Goal: Information Seeking & Learning: Learn about a topic

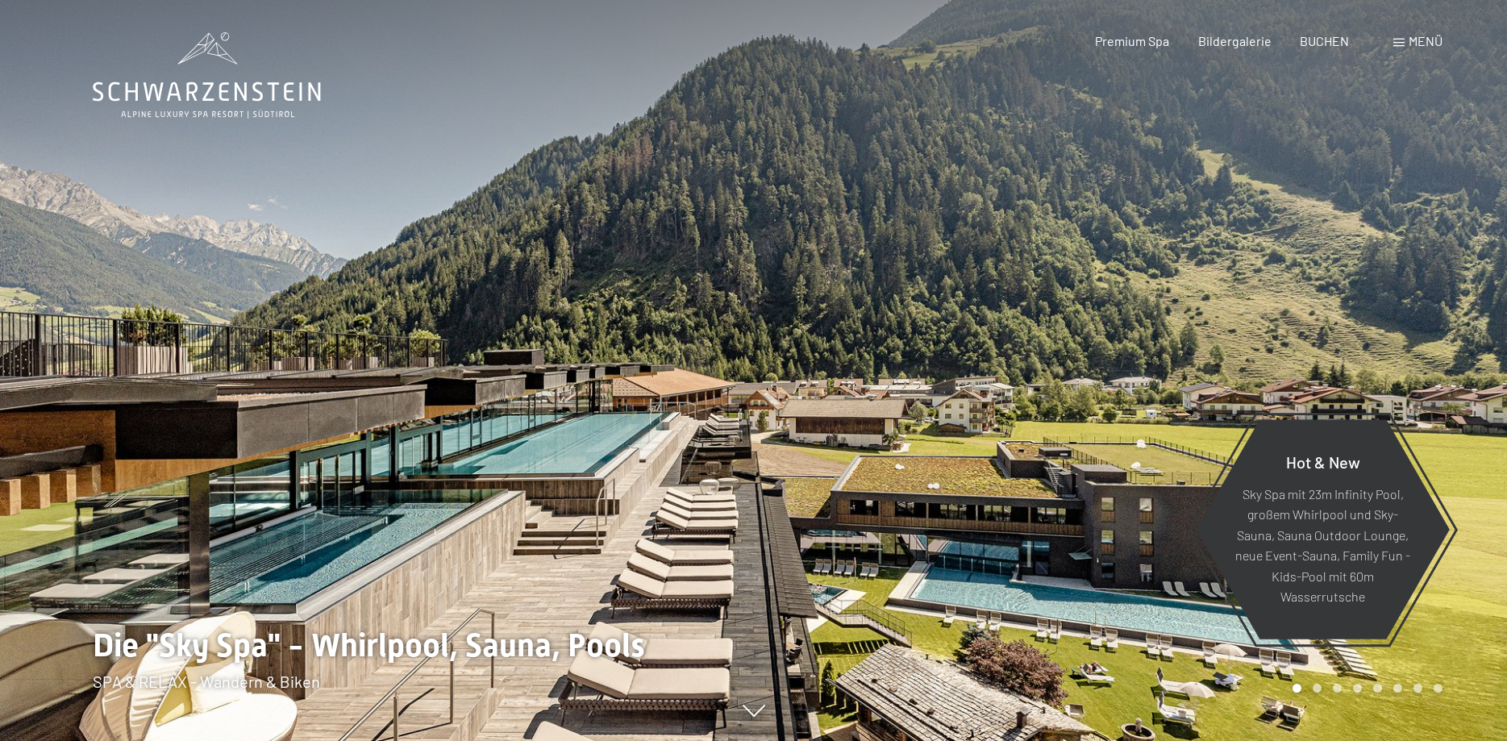
click at [1413, 43] on span "Menü" at bounding box center [1426, 40] width 34 height 15
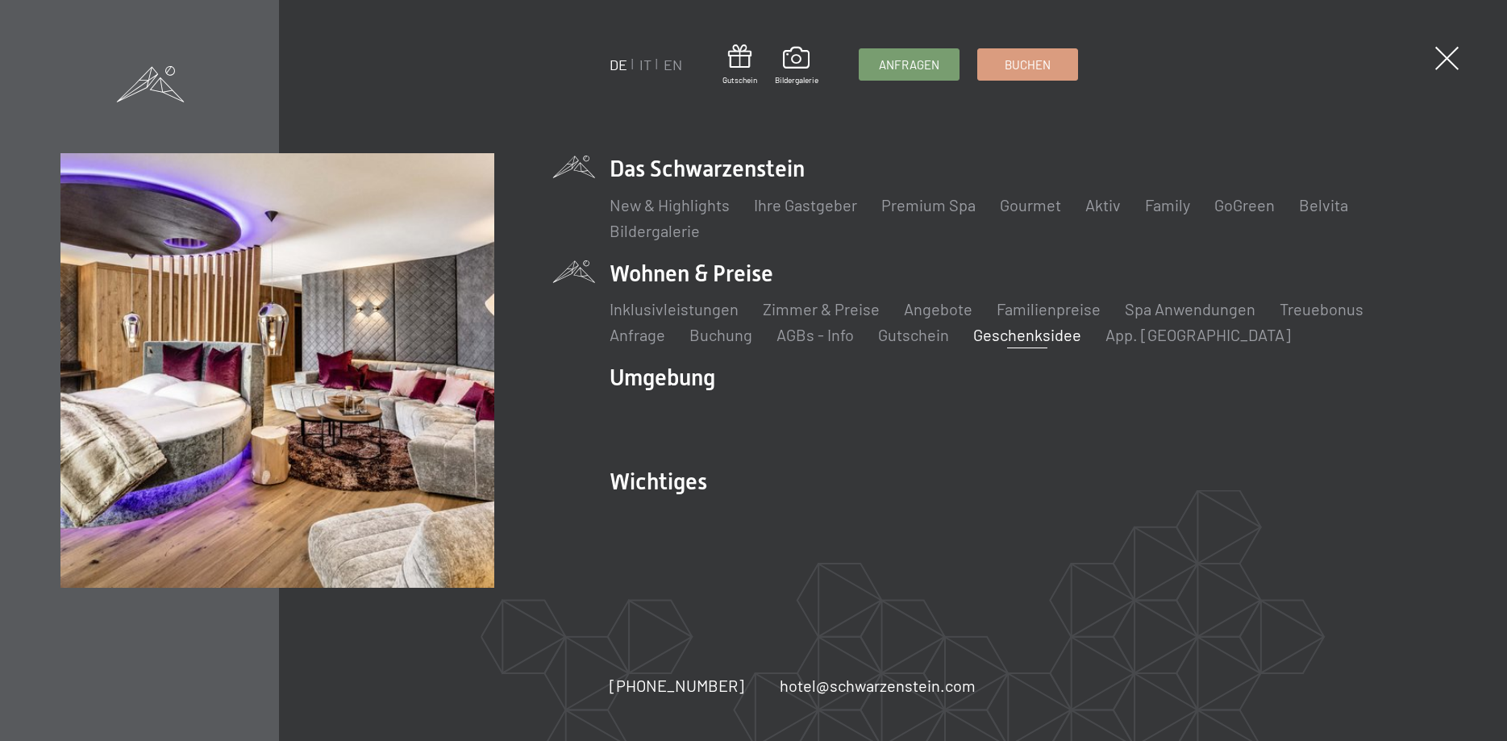
click at [1016, 332] on link "Geschenksidee" at bounding box center [1027, 334] width 108 height 19
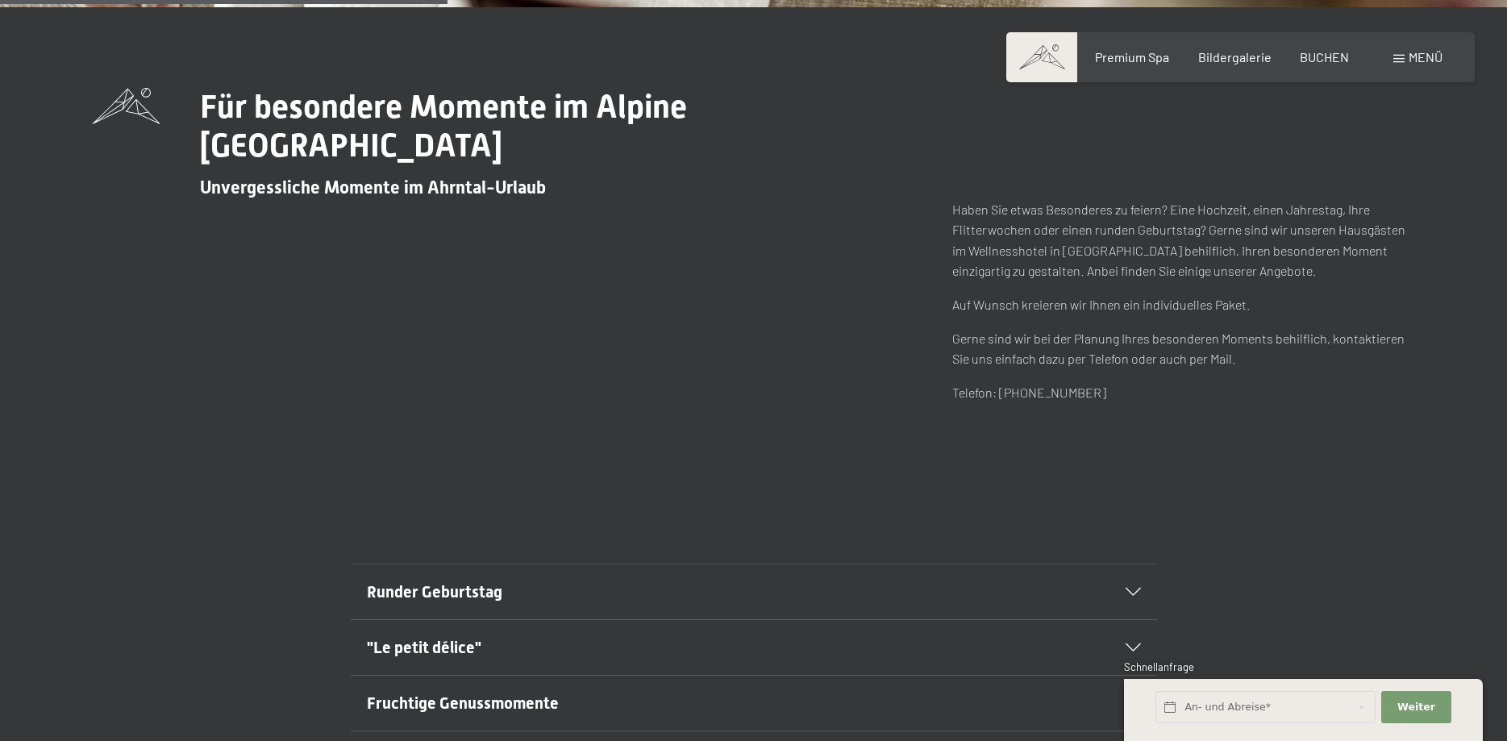
scroll to position [822, 0]
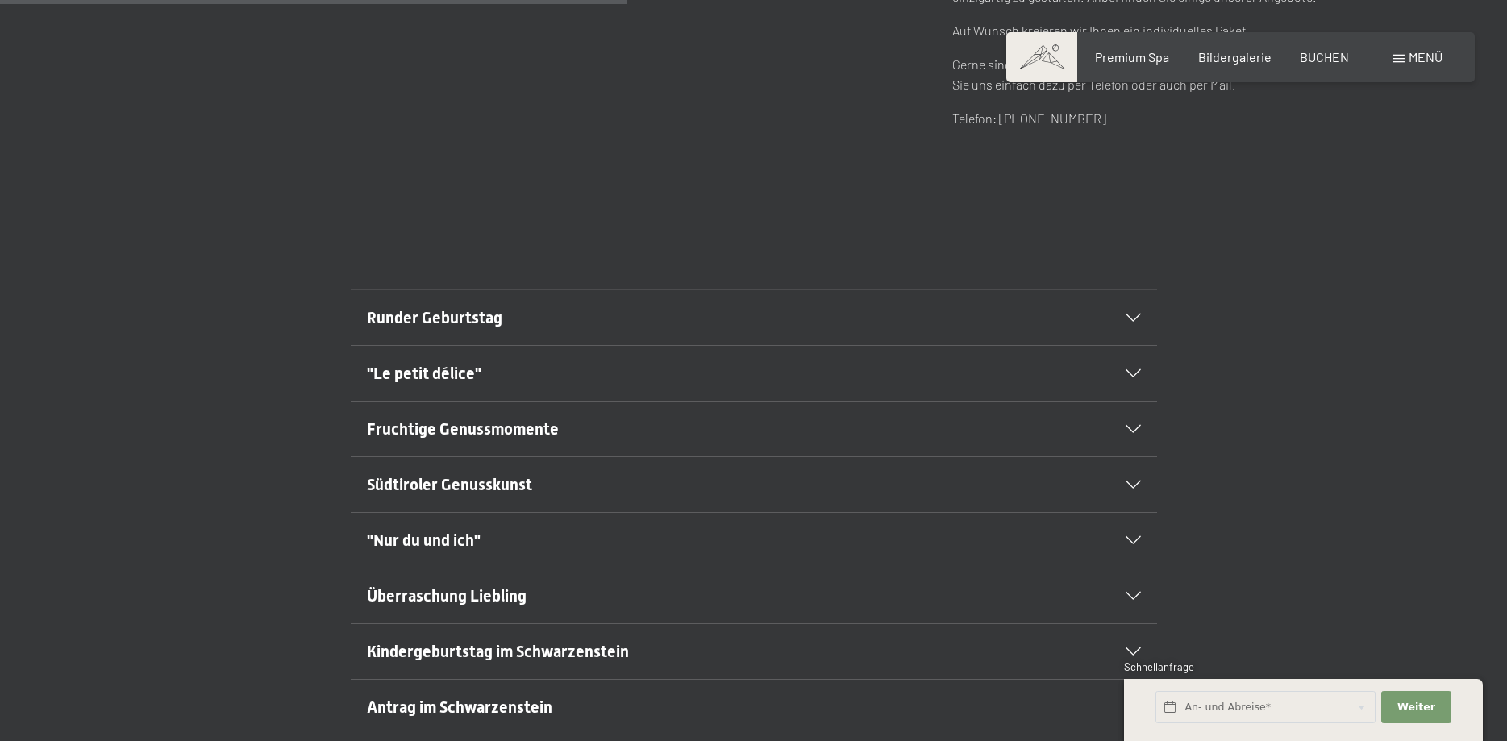
click at [1133, 481] on div "Südtiroler Genusskunst" at bounding box center [754, 484] width 774 height 55
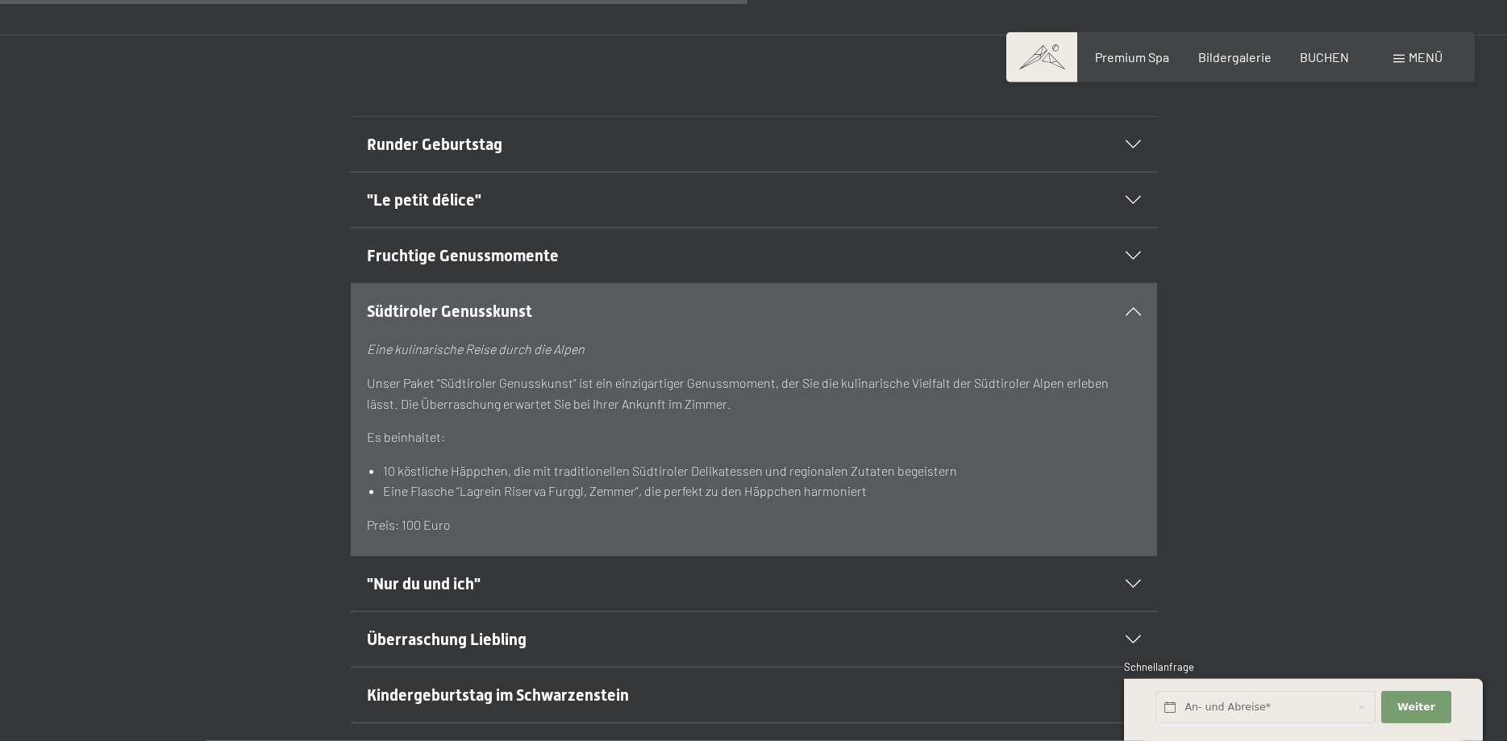
scroll to position [1097, 0]
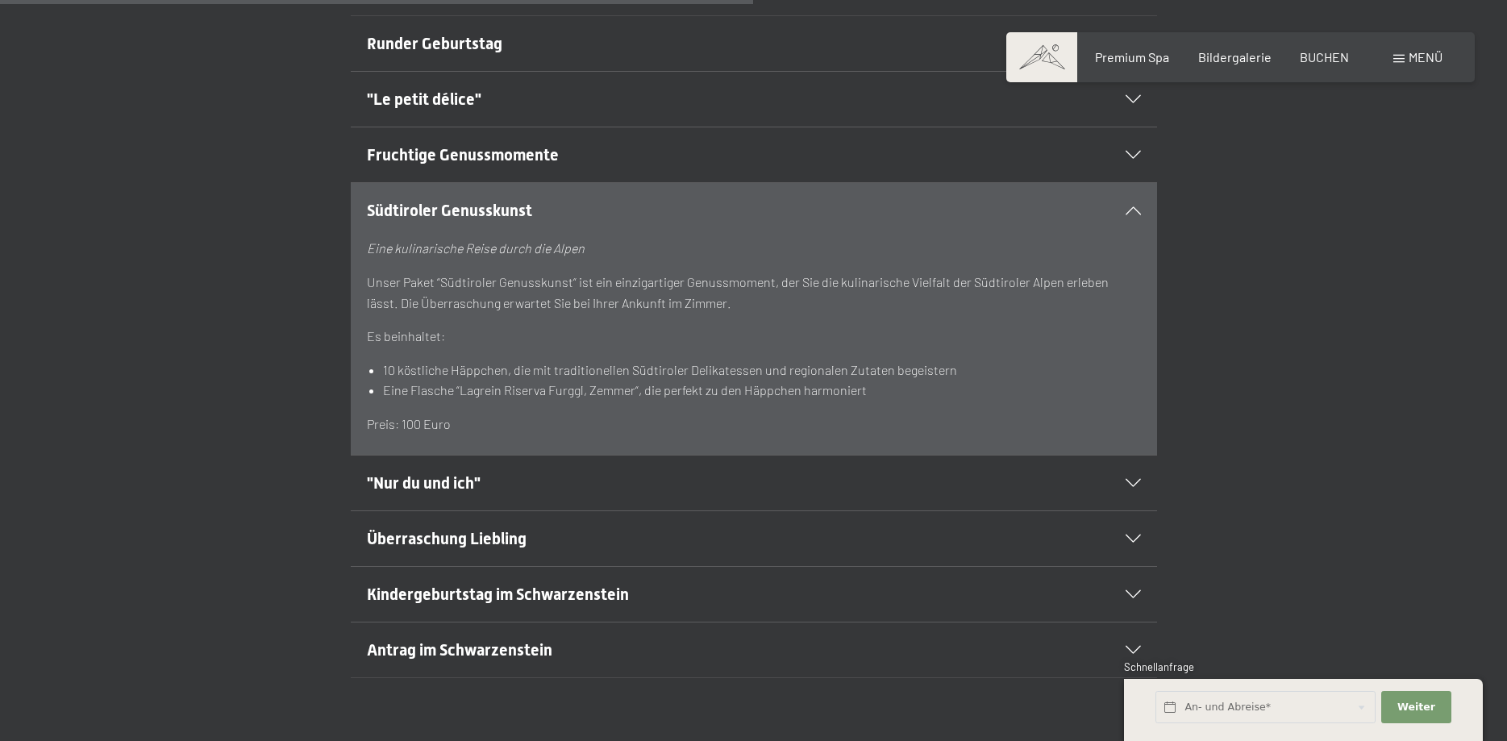
click at [1134, 480] on icon at bounding box center [1133, 483] width 15 height 8
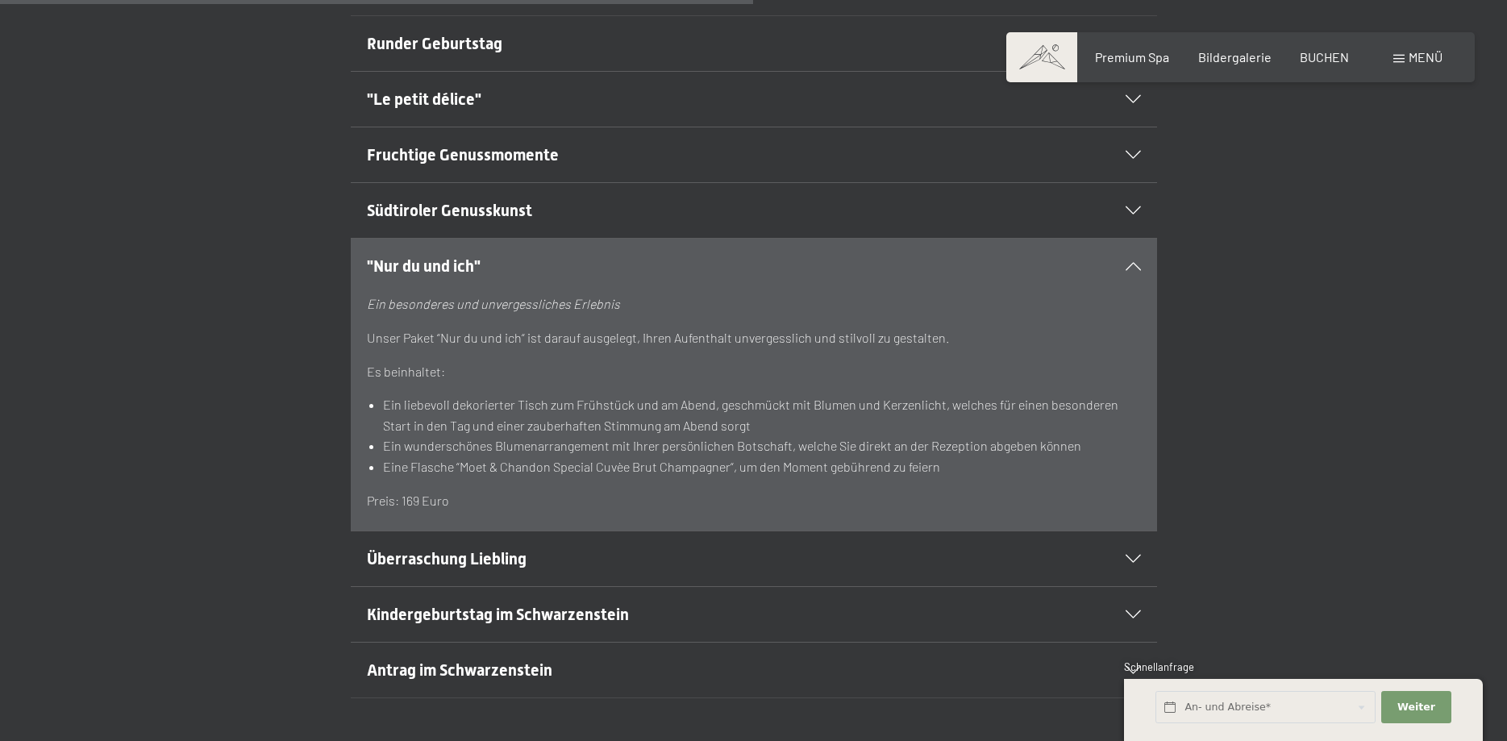
click at [1139, 558] on icon at bounding box center [1133, 559] width 15 height 8
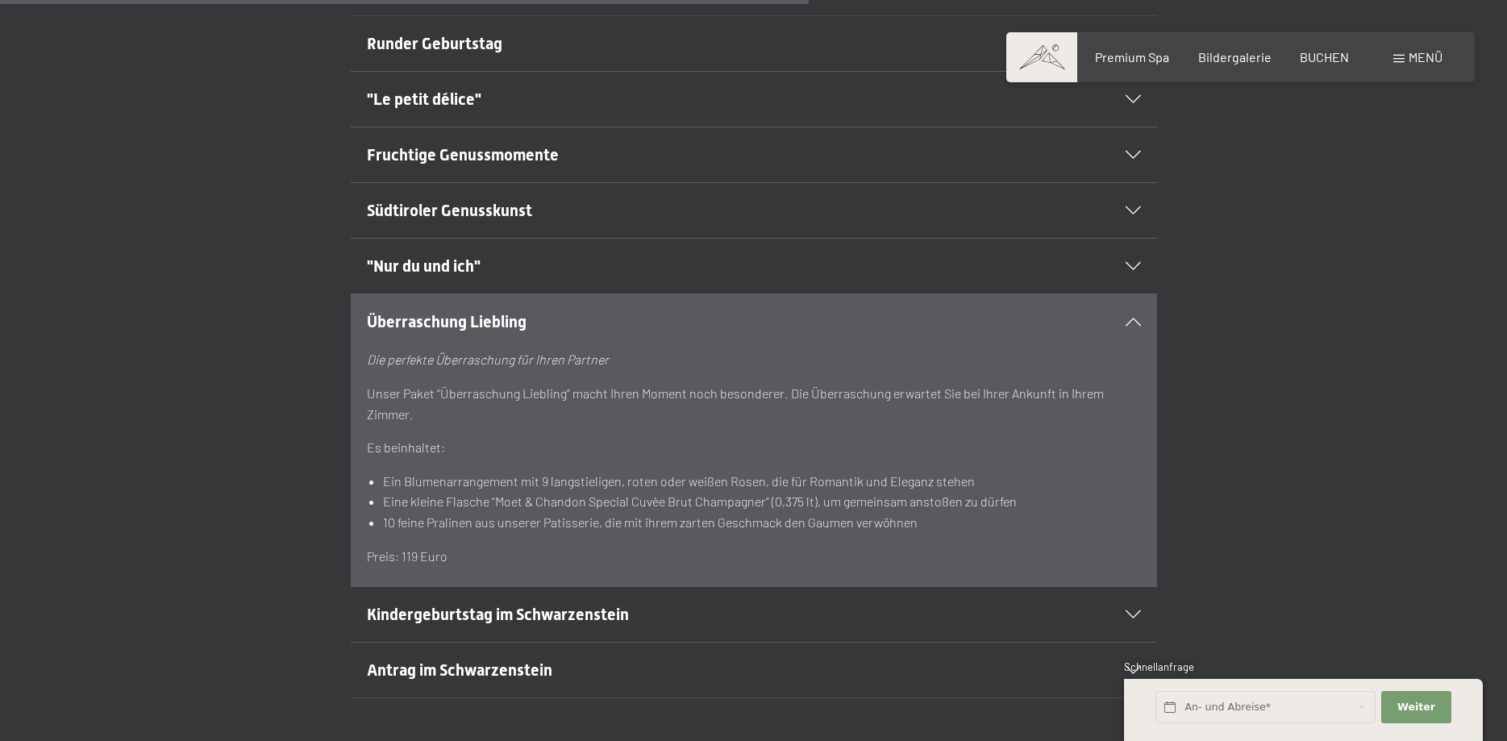
scroll to position [1371, 0]
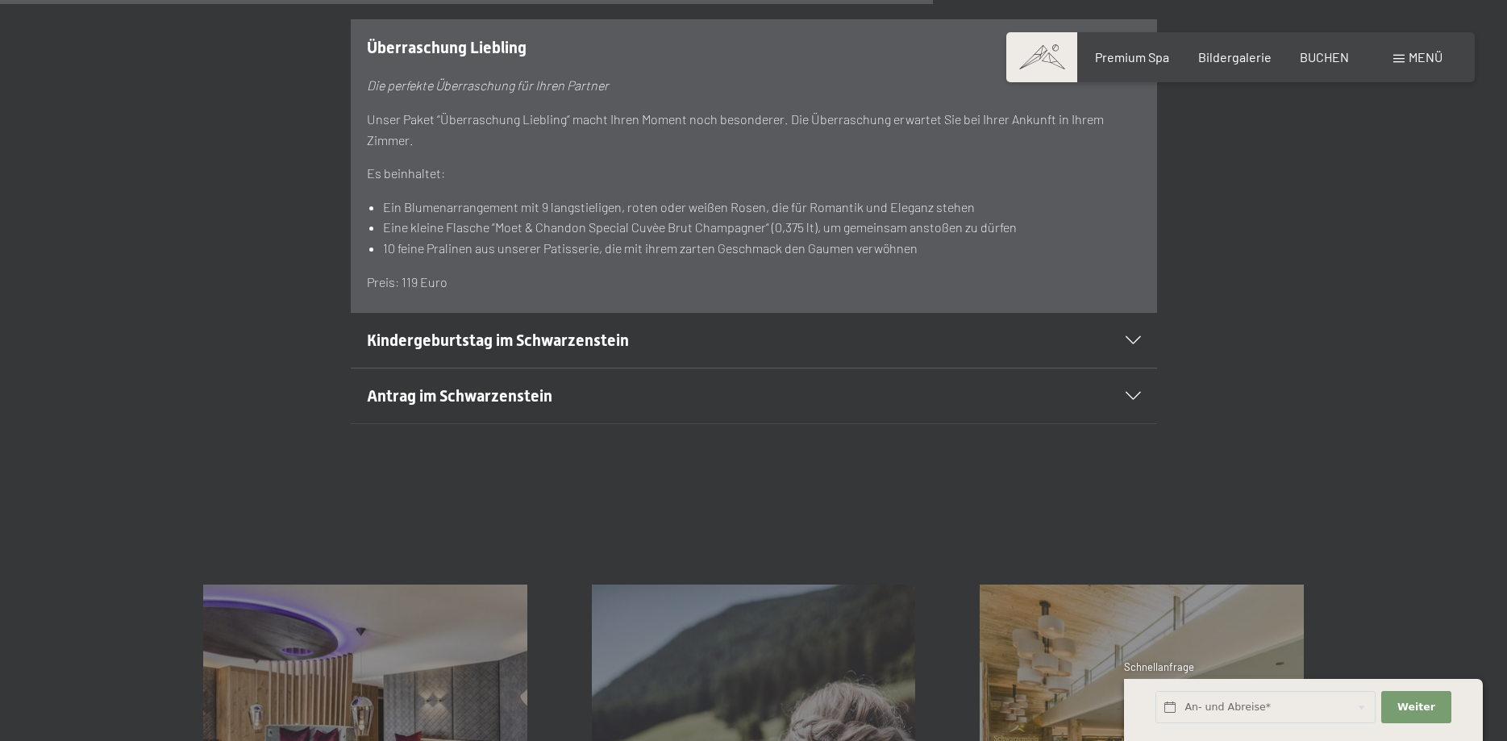
click at [1131, 392] on div "Antrag im Schwarzenstein" at bounding box center [754, 395] width 774 height 55
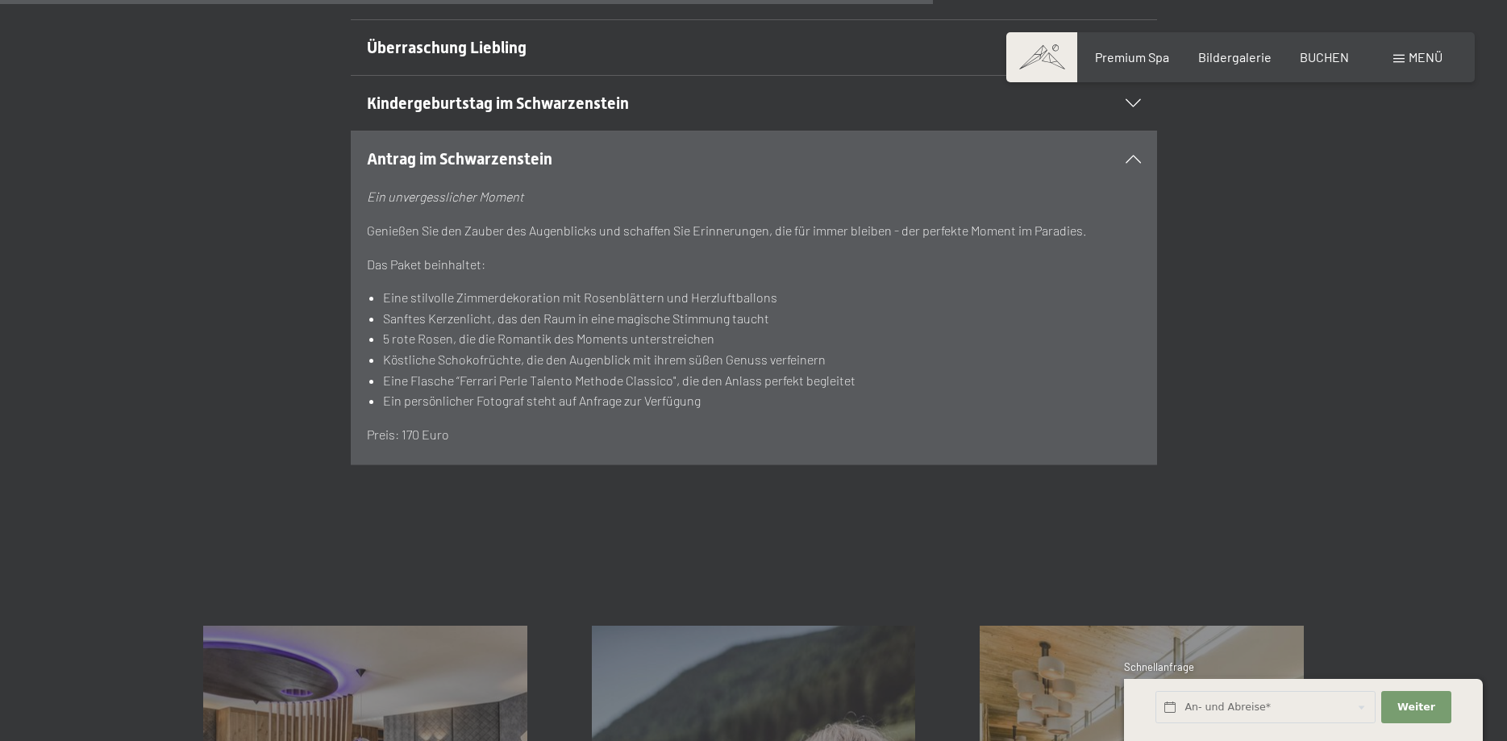
click at [1359, 180] on div "Antrag im Schwarzenstein Ein unvergesslicher Moment Genießen Sie den Zauber des…" at bounding box center [754, 298] width 1222 height 335
click at [1132, 55] on span "Premium Spa" at bounding box center [1132, 54] width 74 height 15
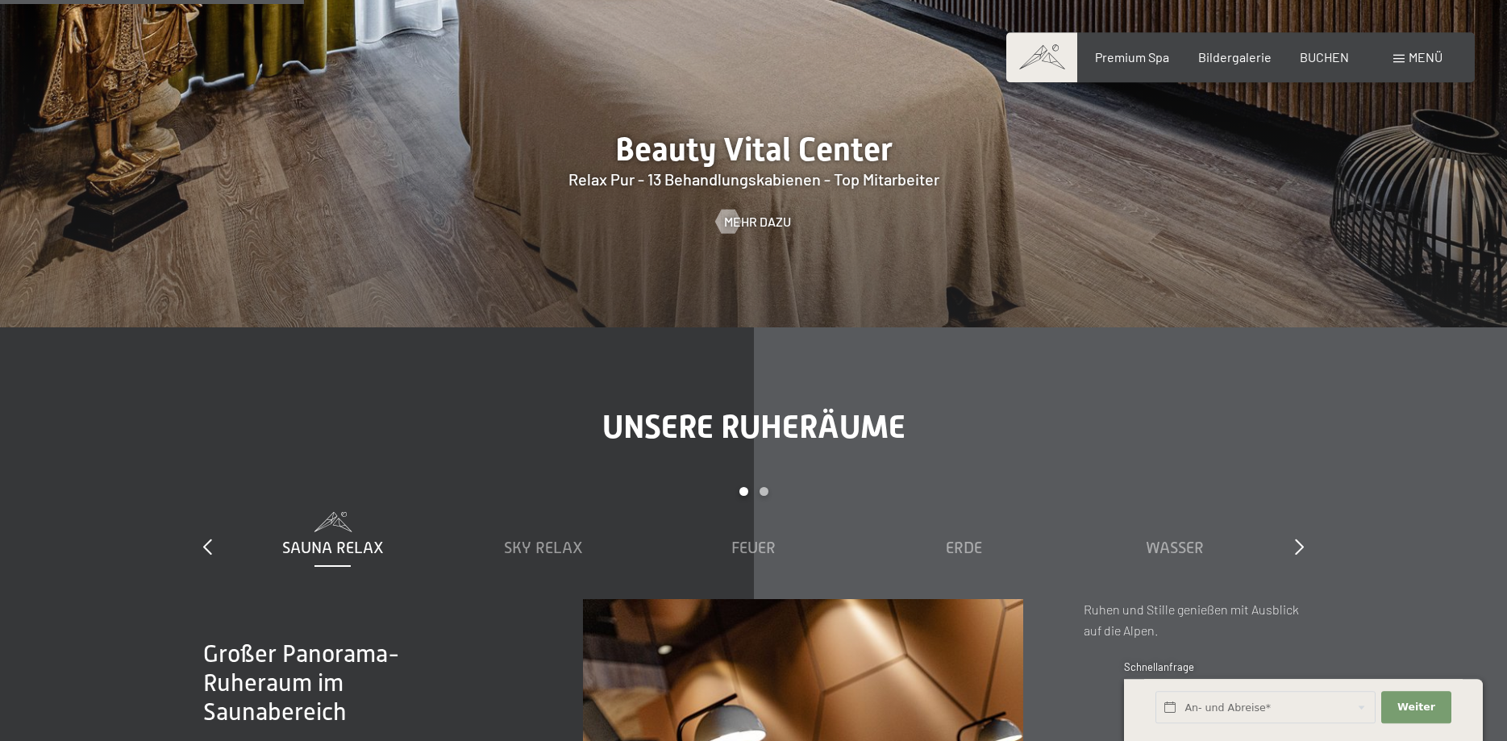
scroll to position [2467, 0]
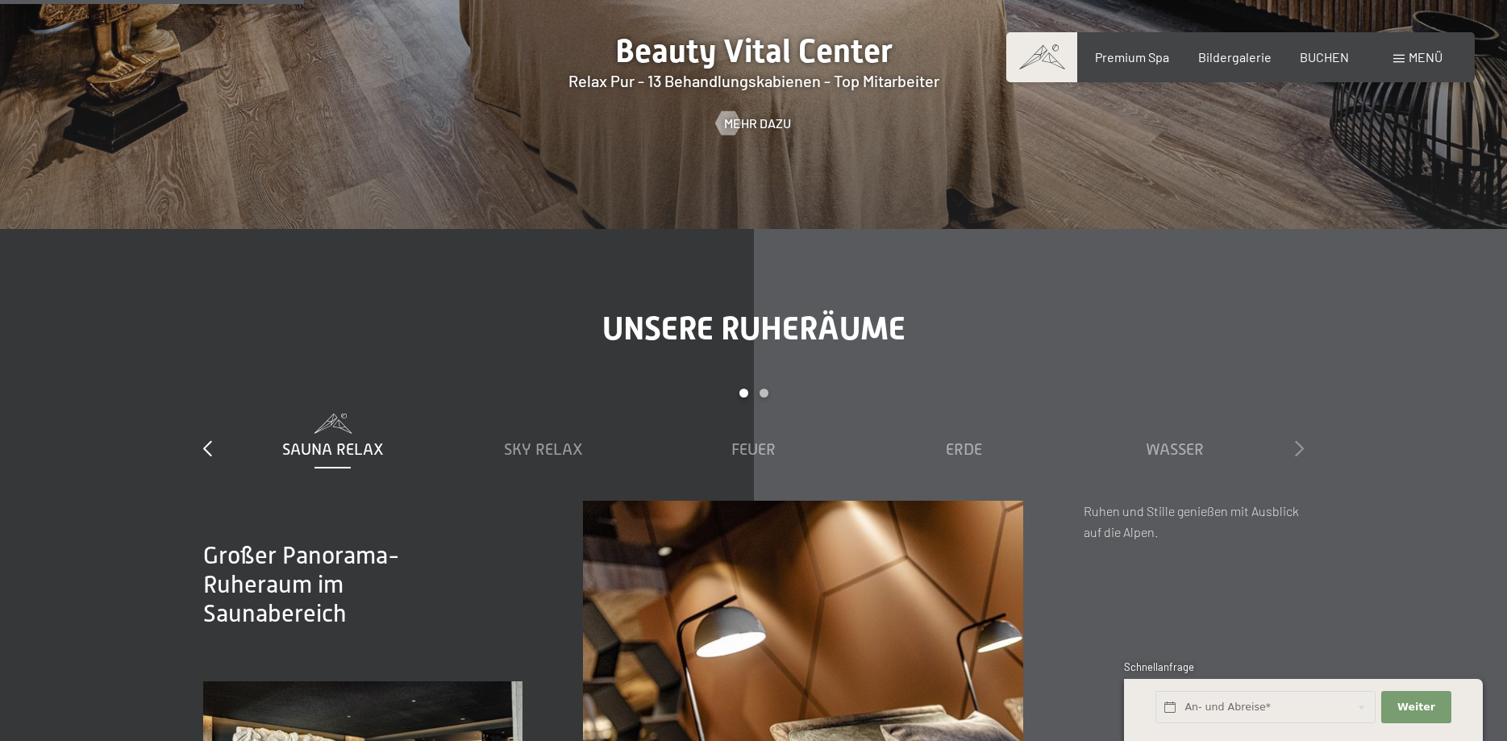
click at [1302, 440] on icon at bounding box center [1299, 448] width 9 height 16
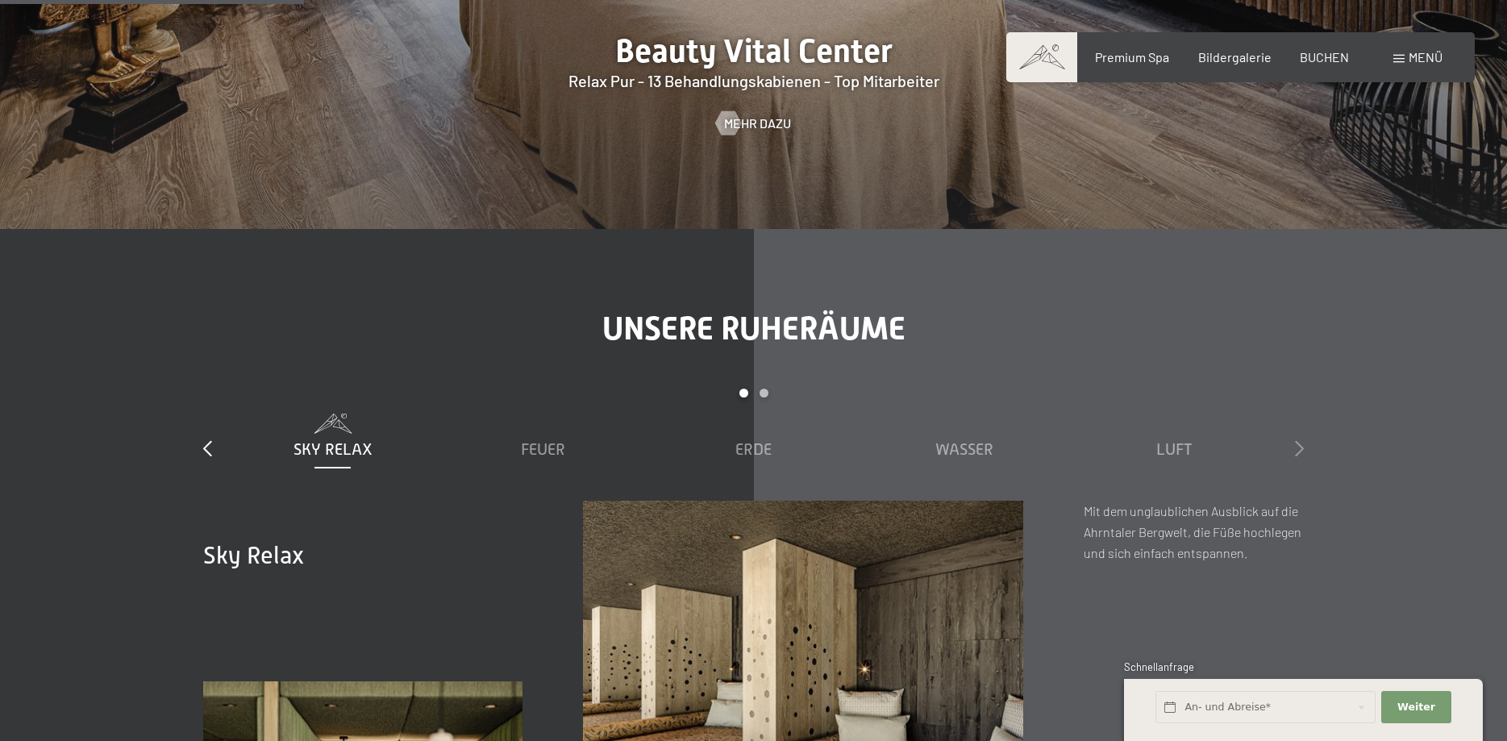
click at [1302, 440] on icon at bounding box center [1299, 448] width 9 height 16
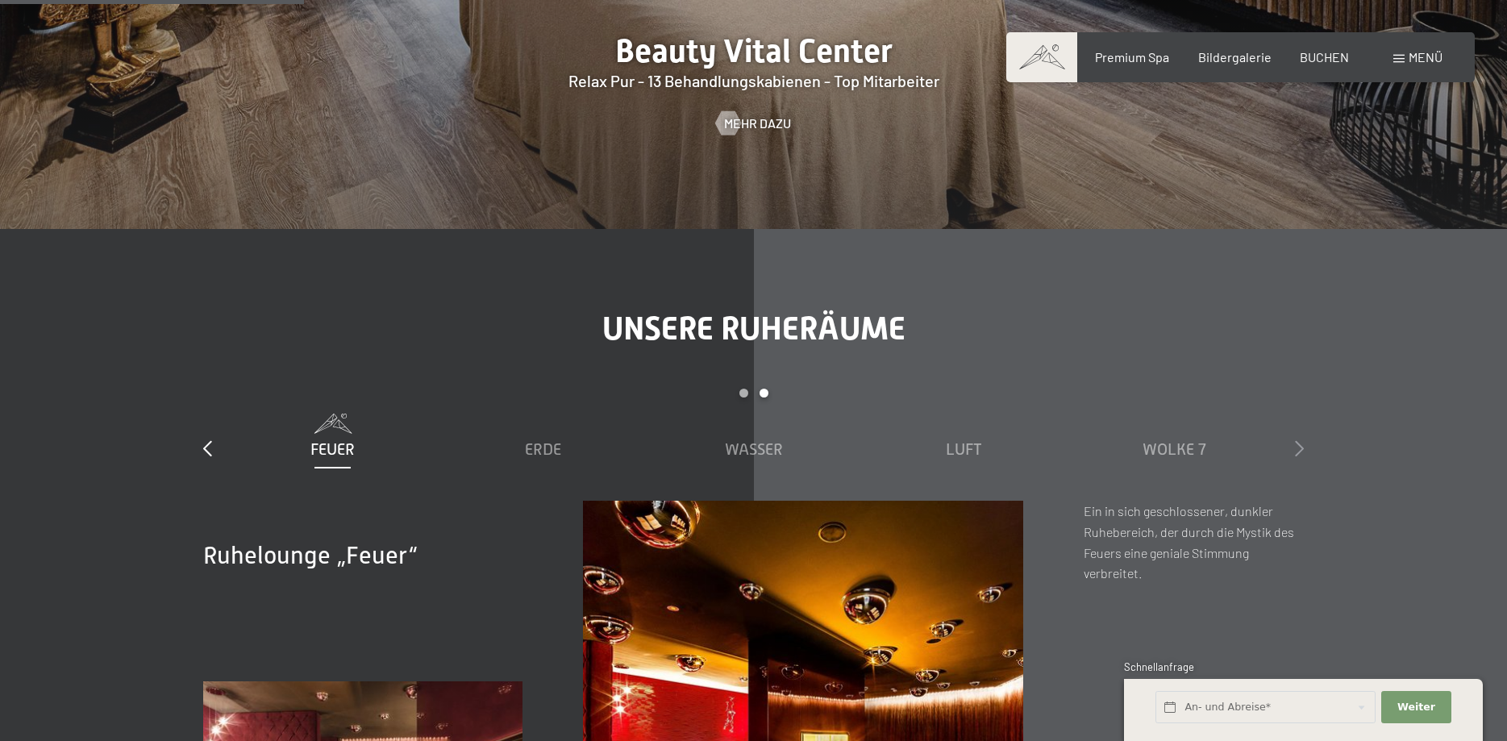
click at [1302, 440] on icon at bounding box center [1299, 448] width 9 height 16
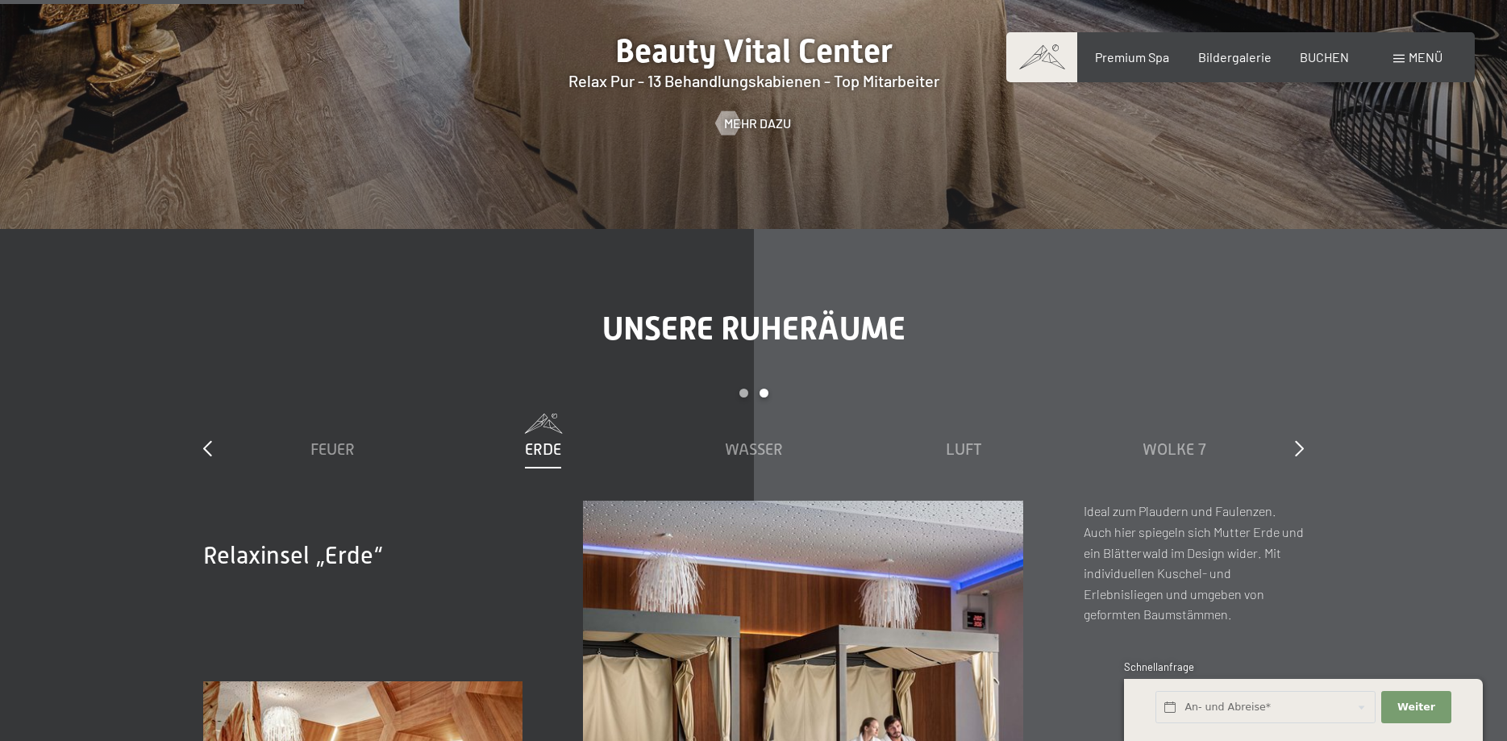
click at [1405, 56] on div "Menü" at bounding box center [1417, 57] width 49 height 18
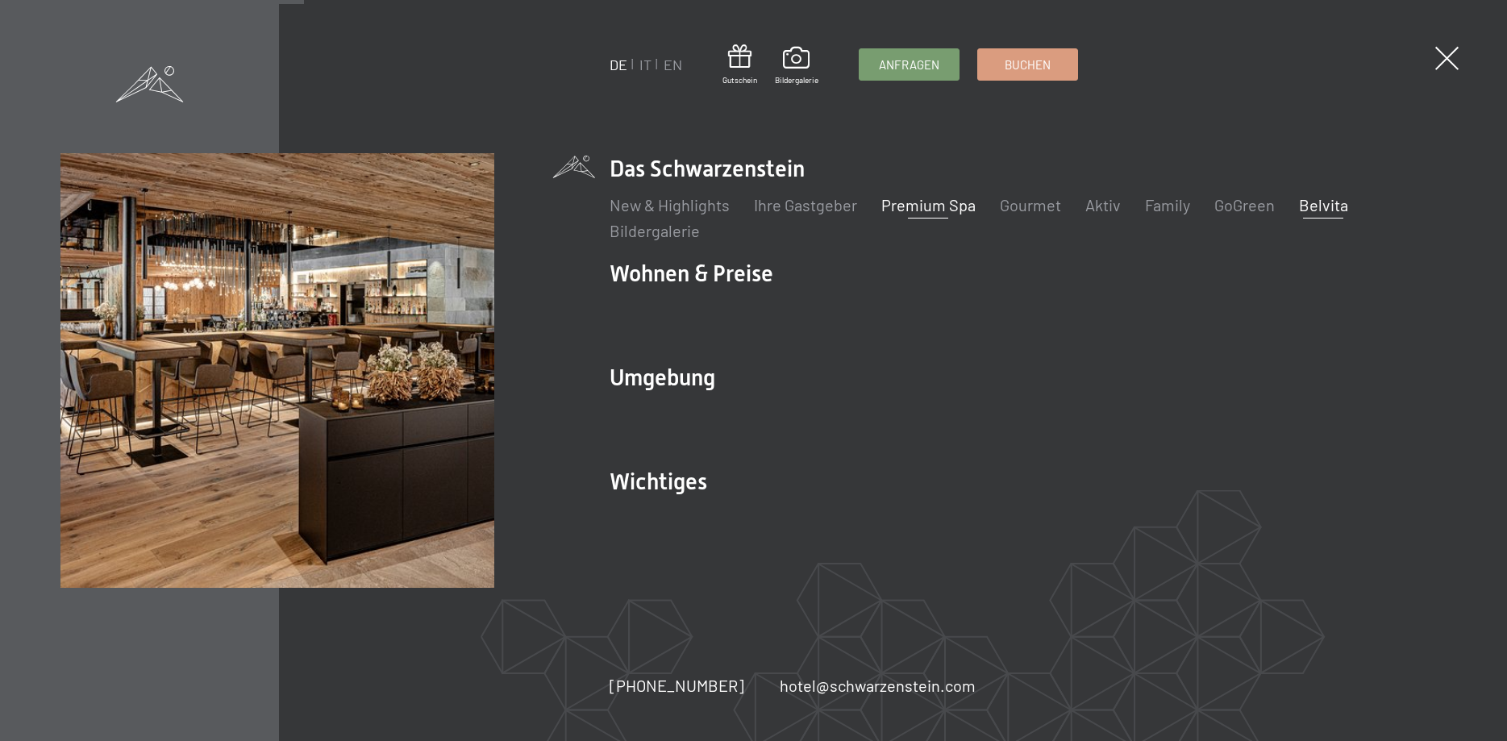
click at [1317, 201] on link "Belvita" at bounding box center [1323, 204] width 49 height 19
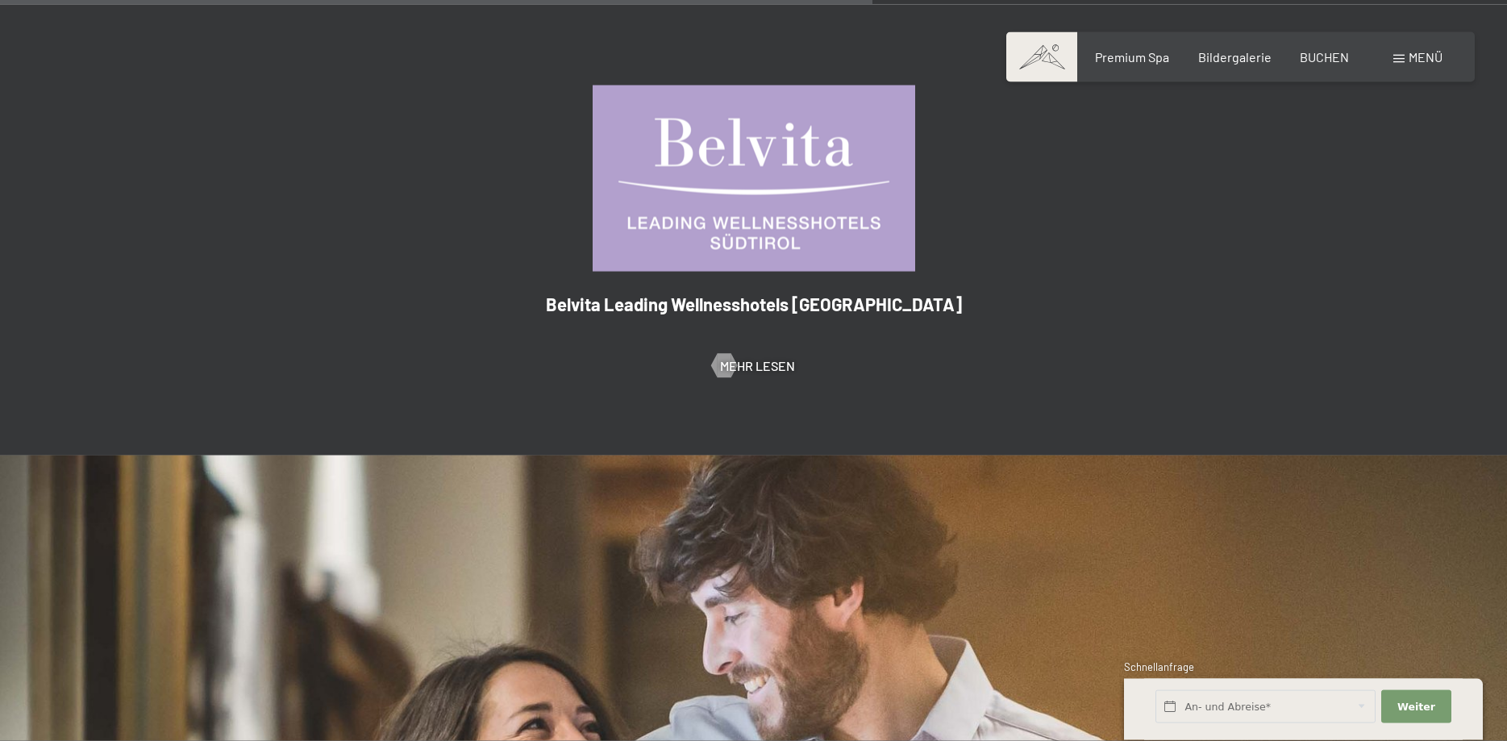
scroll to position [274, 0]
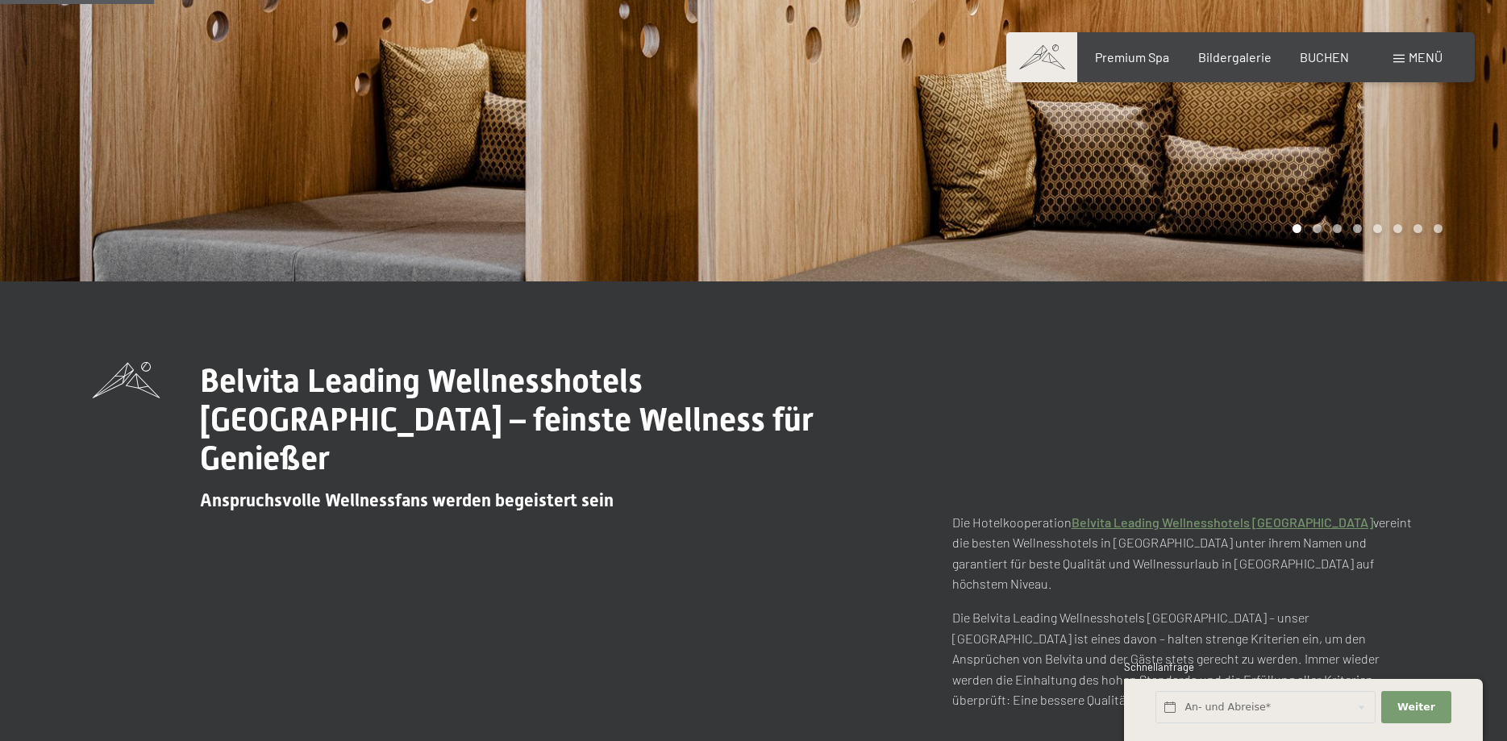
click at [1413, 60] on span "Menü" at bounding box center [1426, 56] width 34 height 15
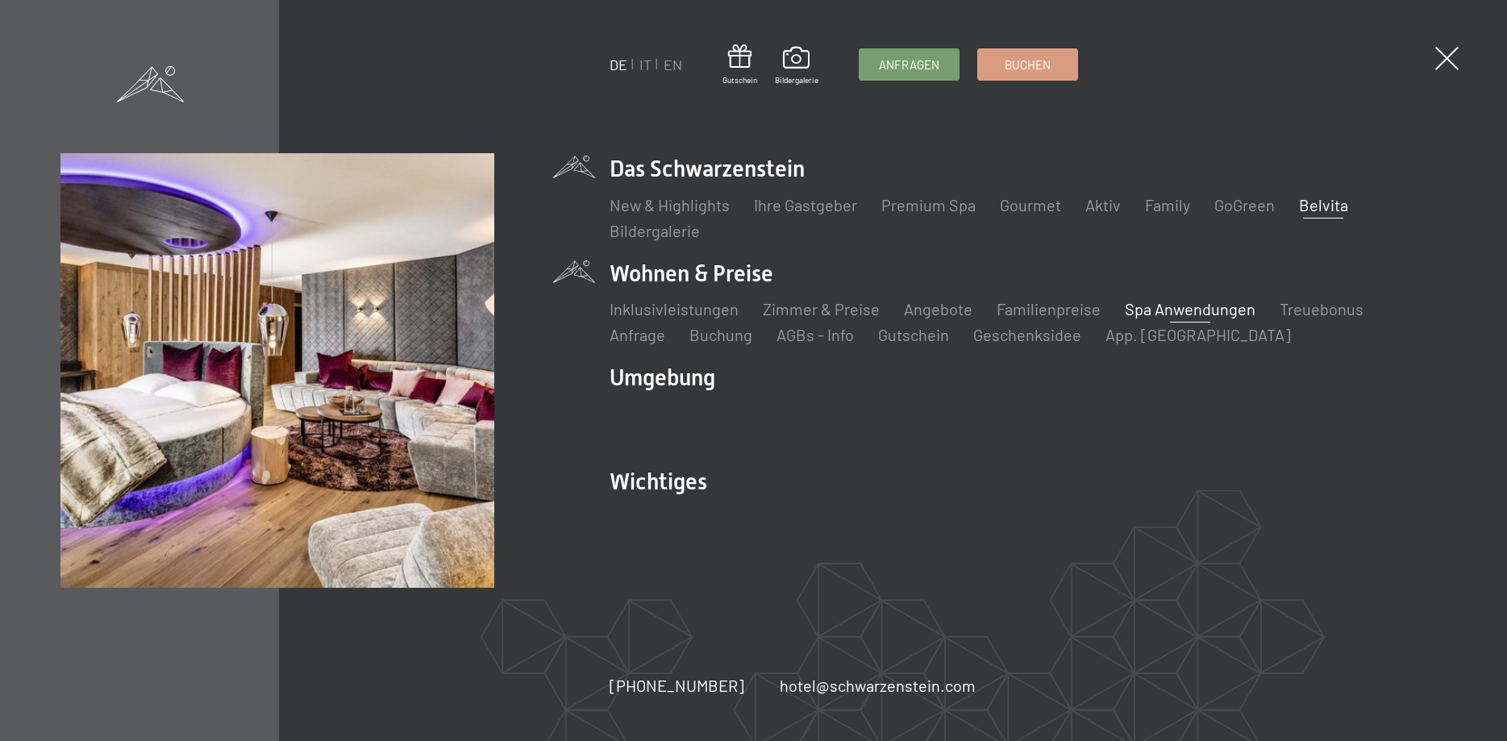
click at [1161, 316] on link "Spa Anwendungen" at bounding box center [1190, 308] width 131 height 19
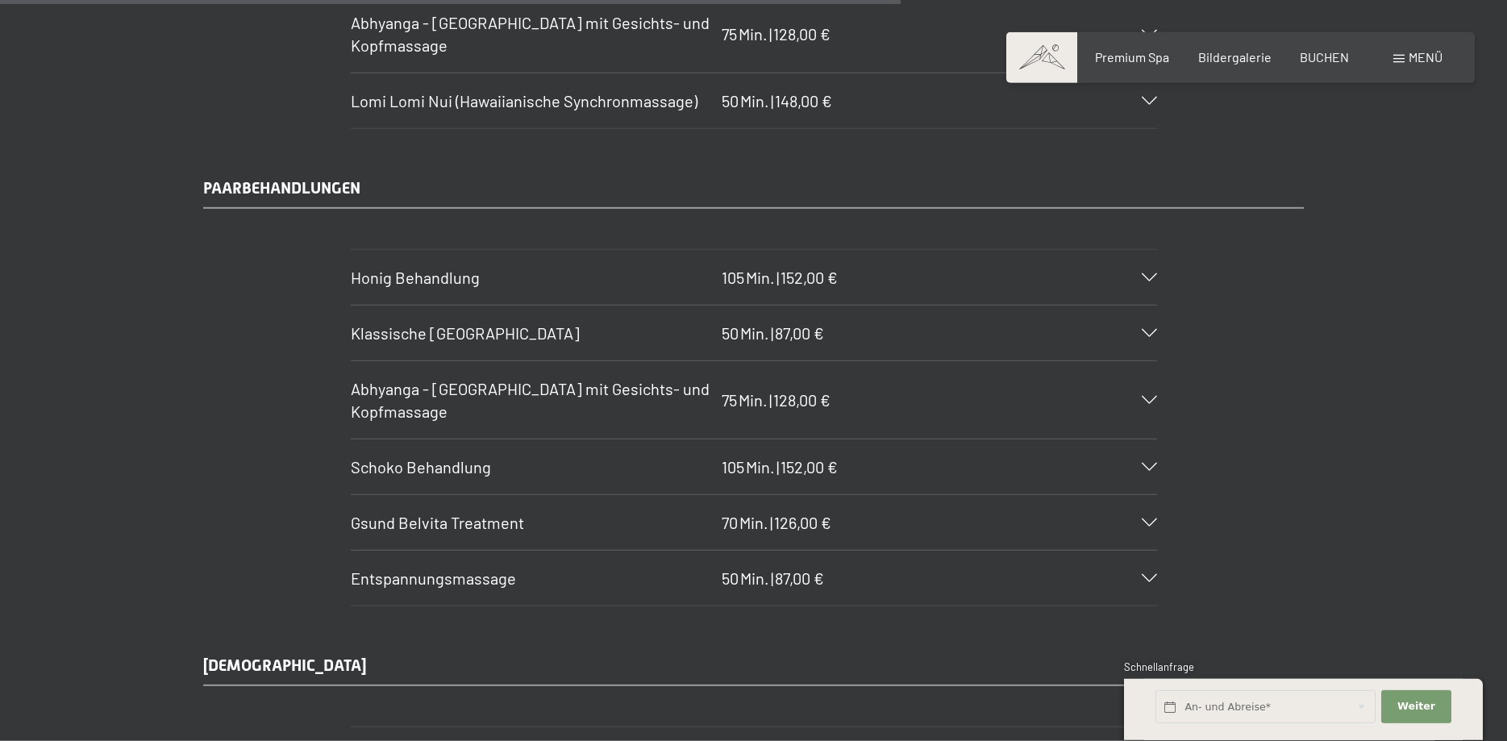
scroll to position [7676, 0]
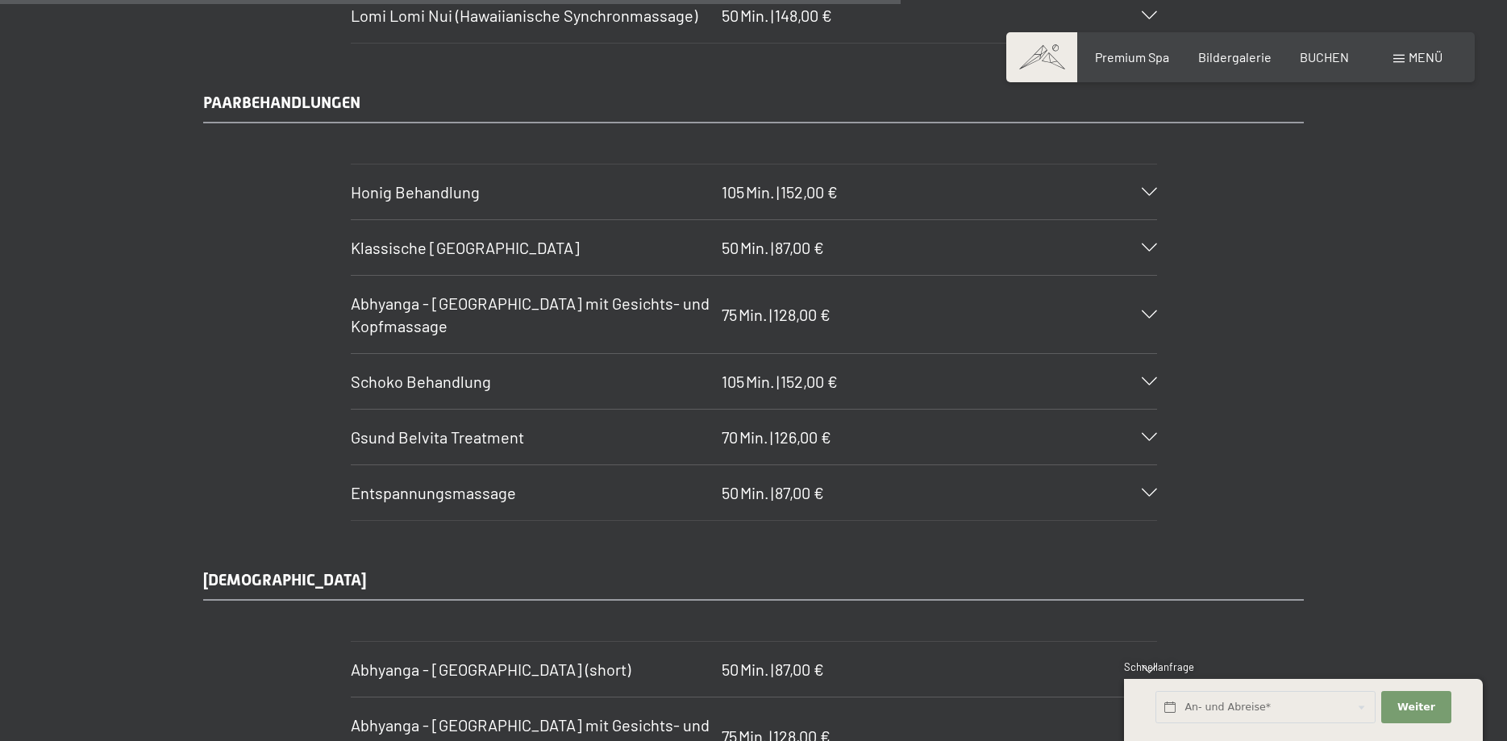
click at [1149, 194] on icon at bounding box center [1149, 192] width 15 height 8
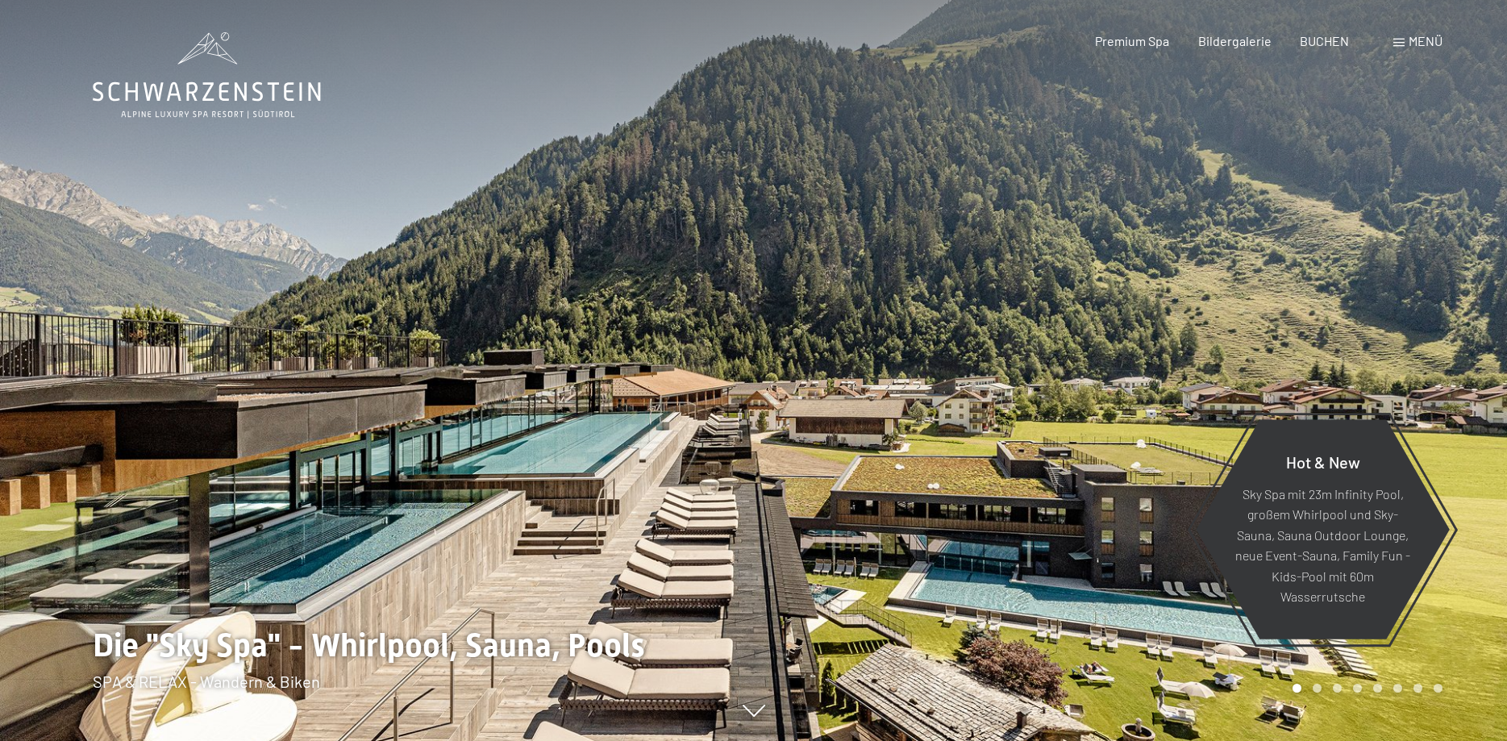
click at [1408, 37] on div "Menü" at bounding box center [1417, 41] width 49 height 18
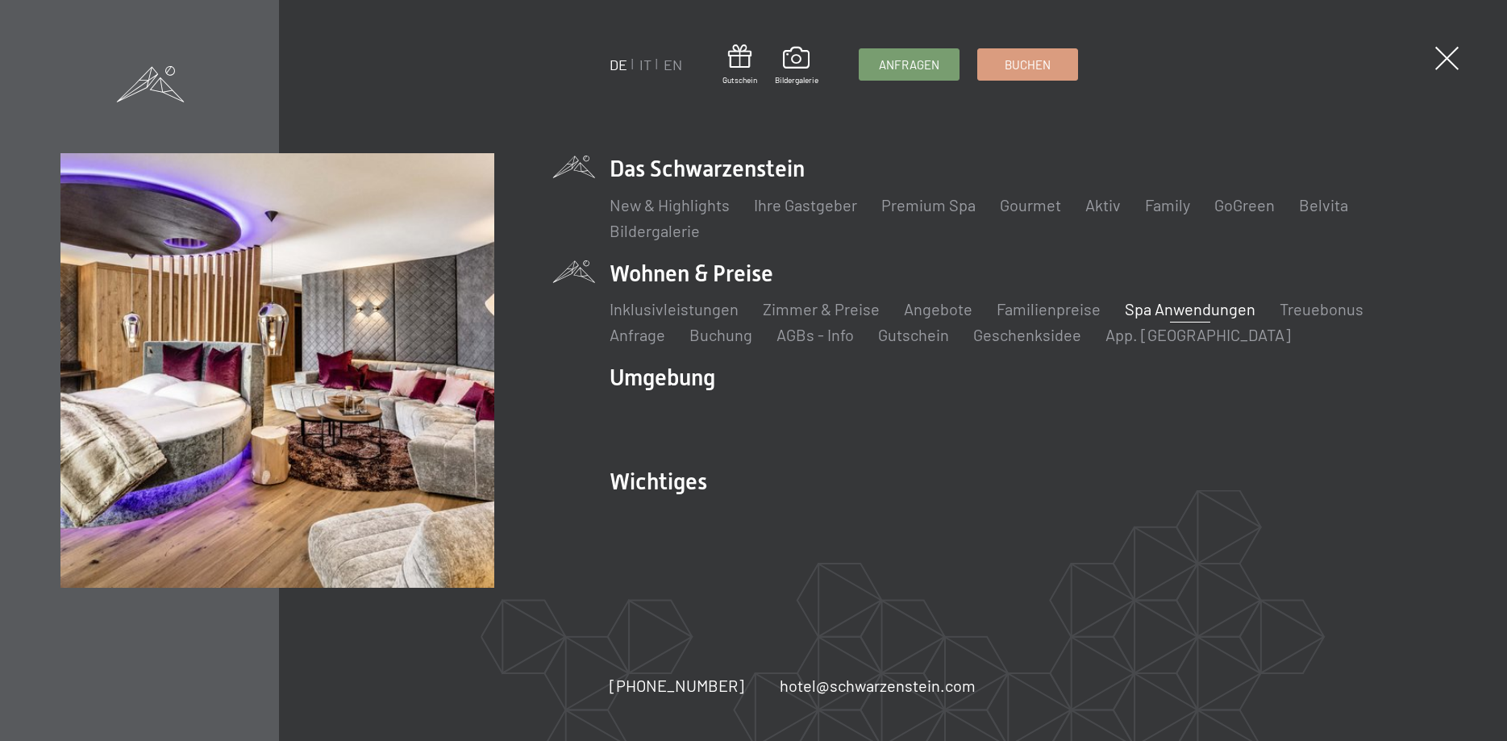
click at [1139, 310] on link "Spa Anwendungen" at bounding box center [1190, 308] width 131 height 19
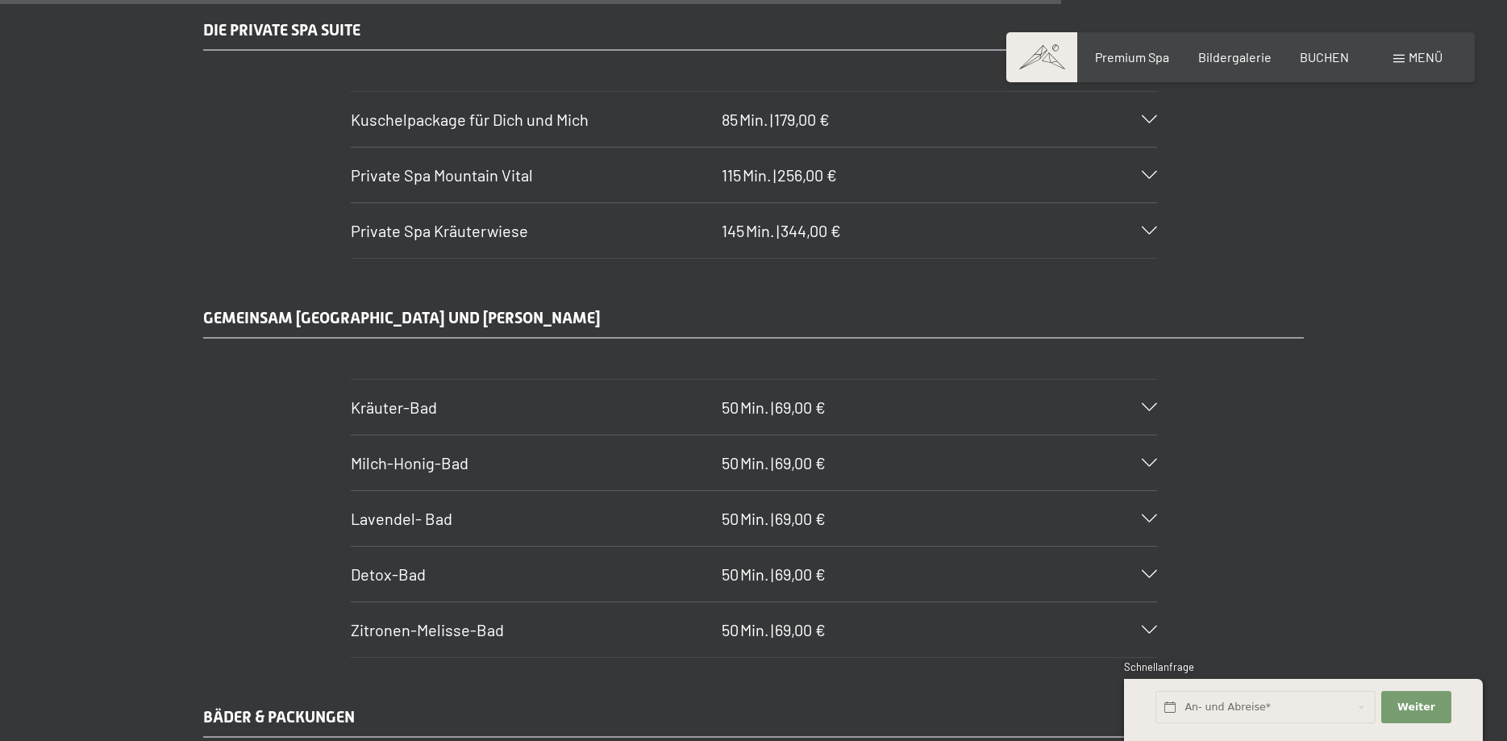
scroll to position [8772, 0]
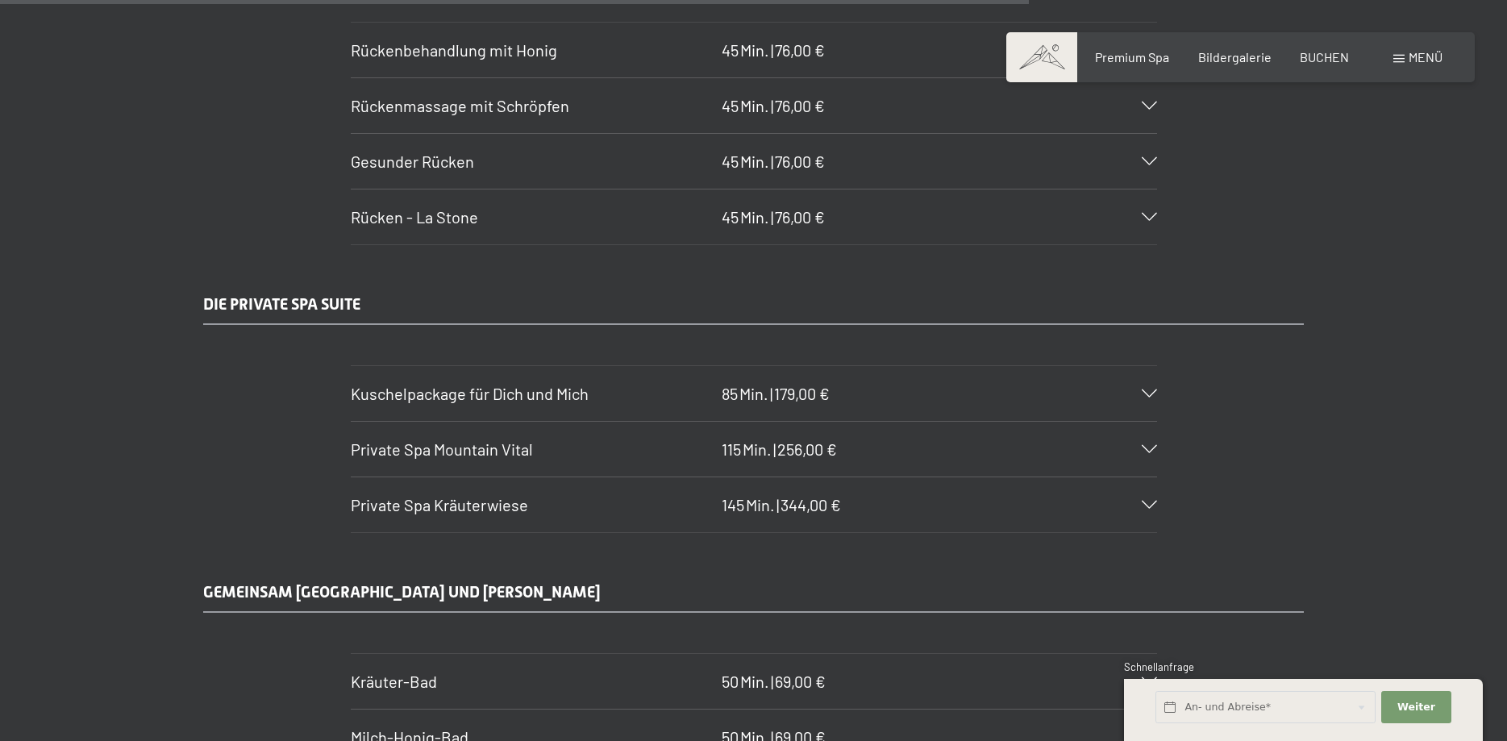
click at [1155, 393] on icon at bounding box center [1149, 393] width 15 height 8
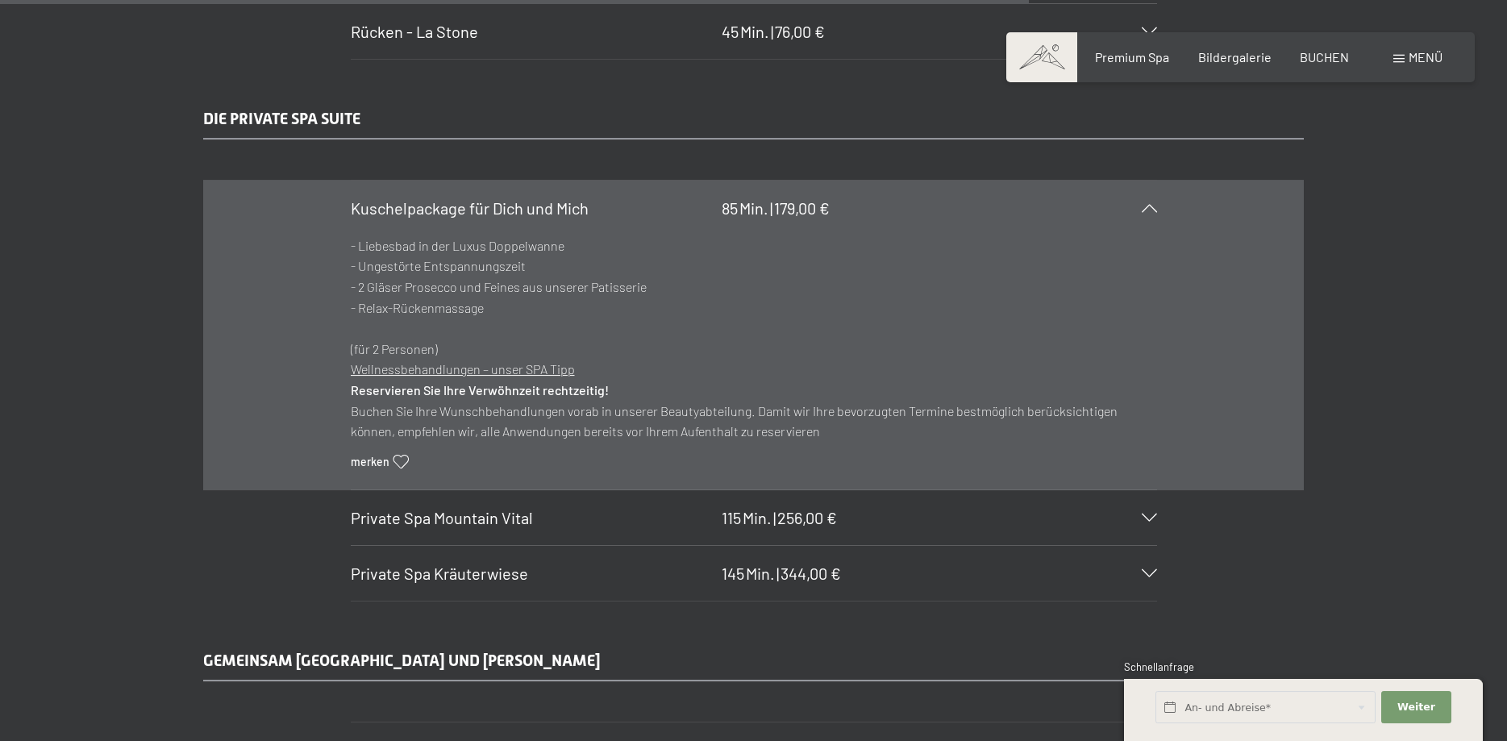
scroll to position [9046, 0]
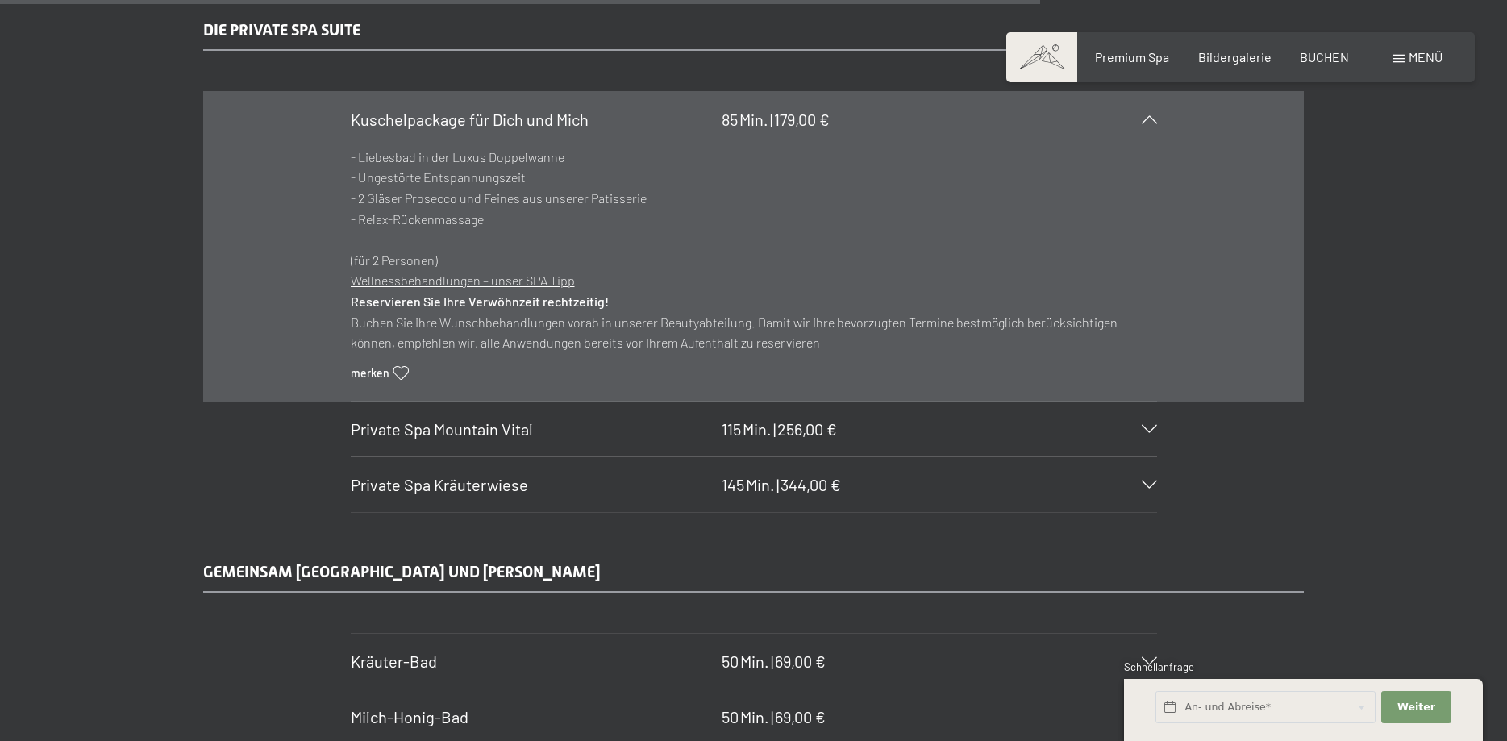
click at [447, 427] on span "Private Spa Mountain Vital" at bounding box center [442, 428] width 182 height 19
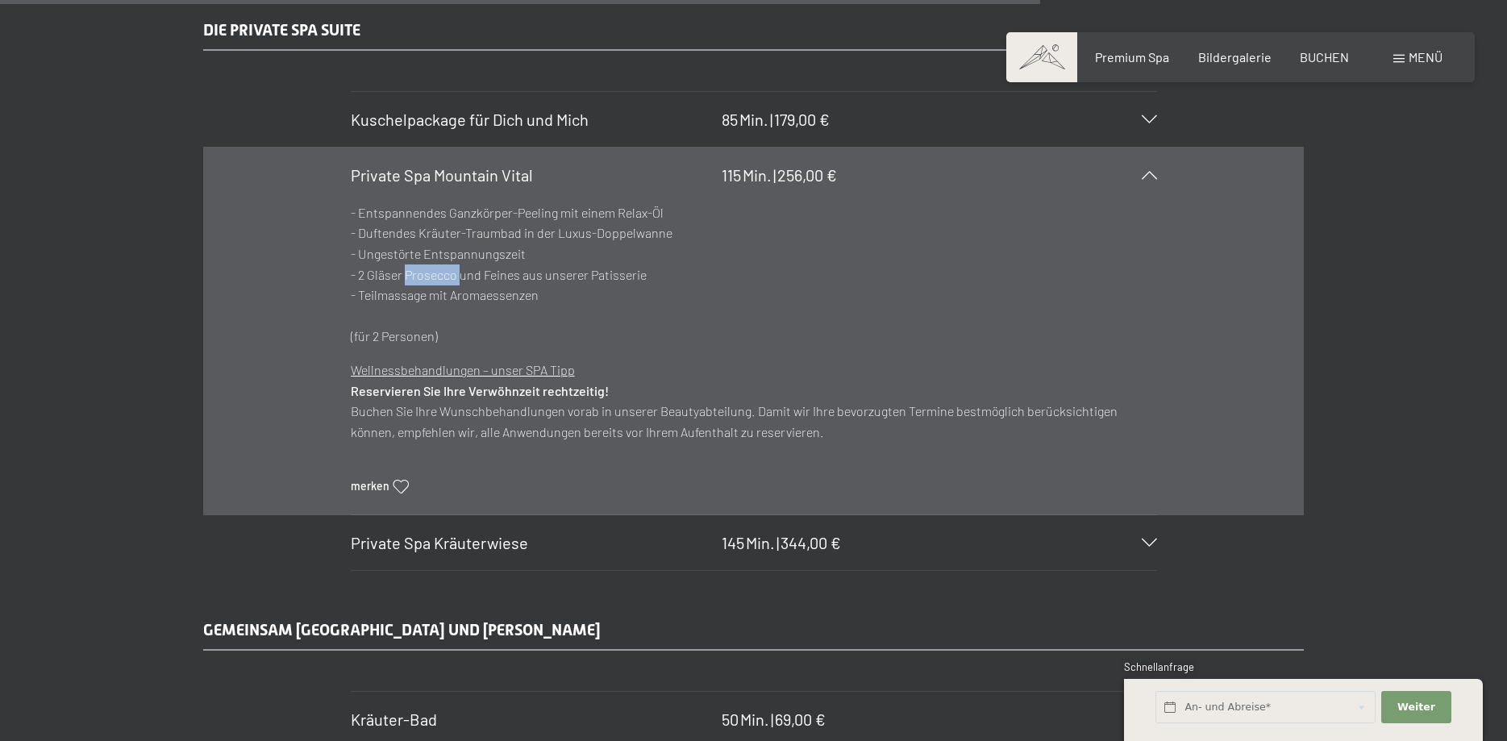
click at [447, 347] on p "- Entspannendes Ganzkörper-Peeling mit einem Relax-Öl - Duftendes [PERSON_NAME]…" at bounding box center [754, 274] width 806 height 144
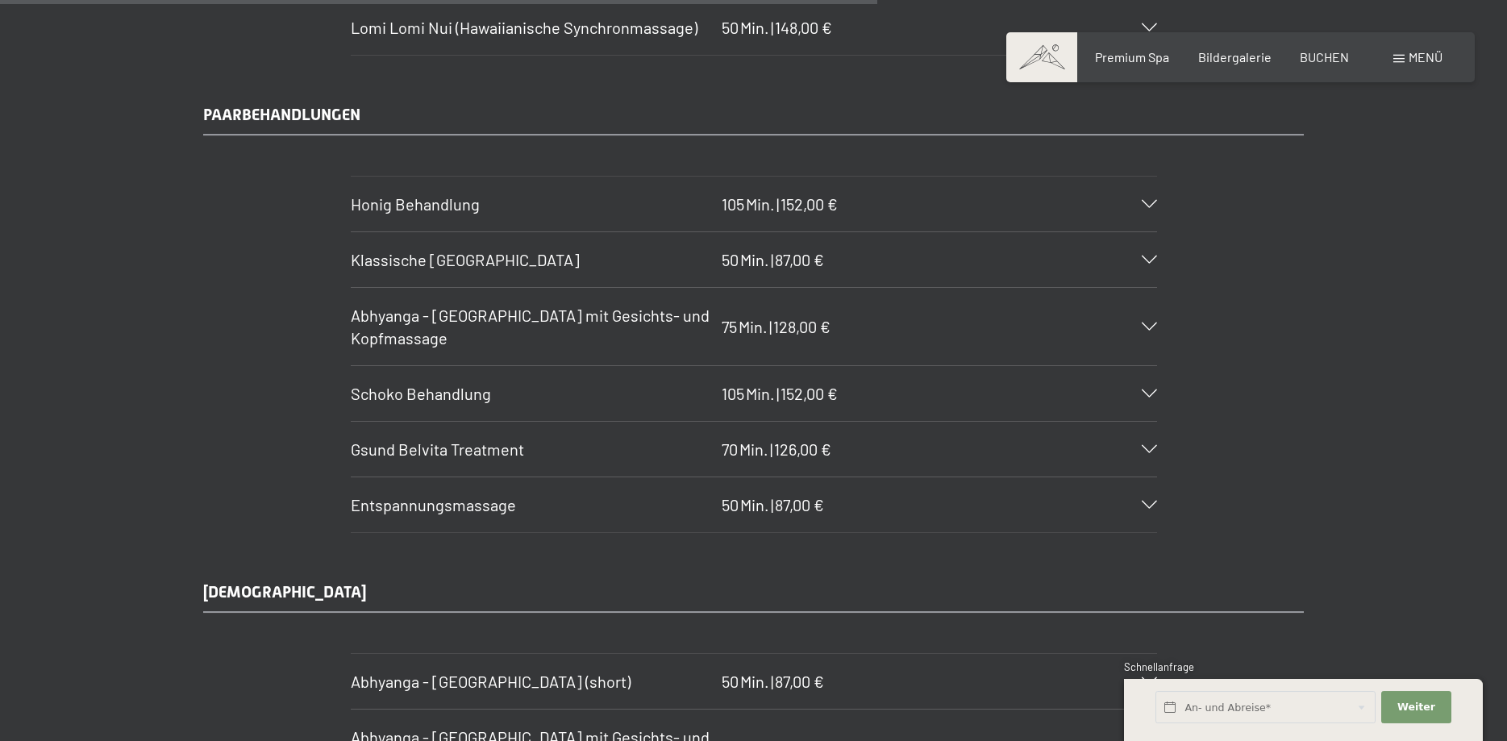
scroll to position [7676, 0]
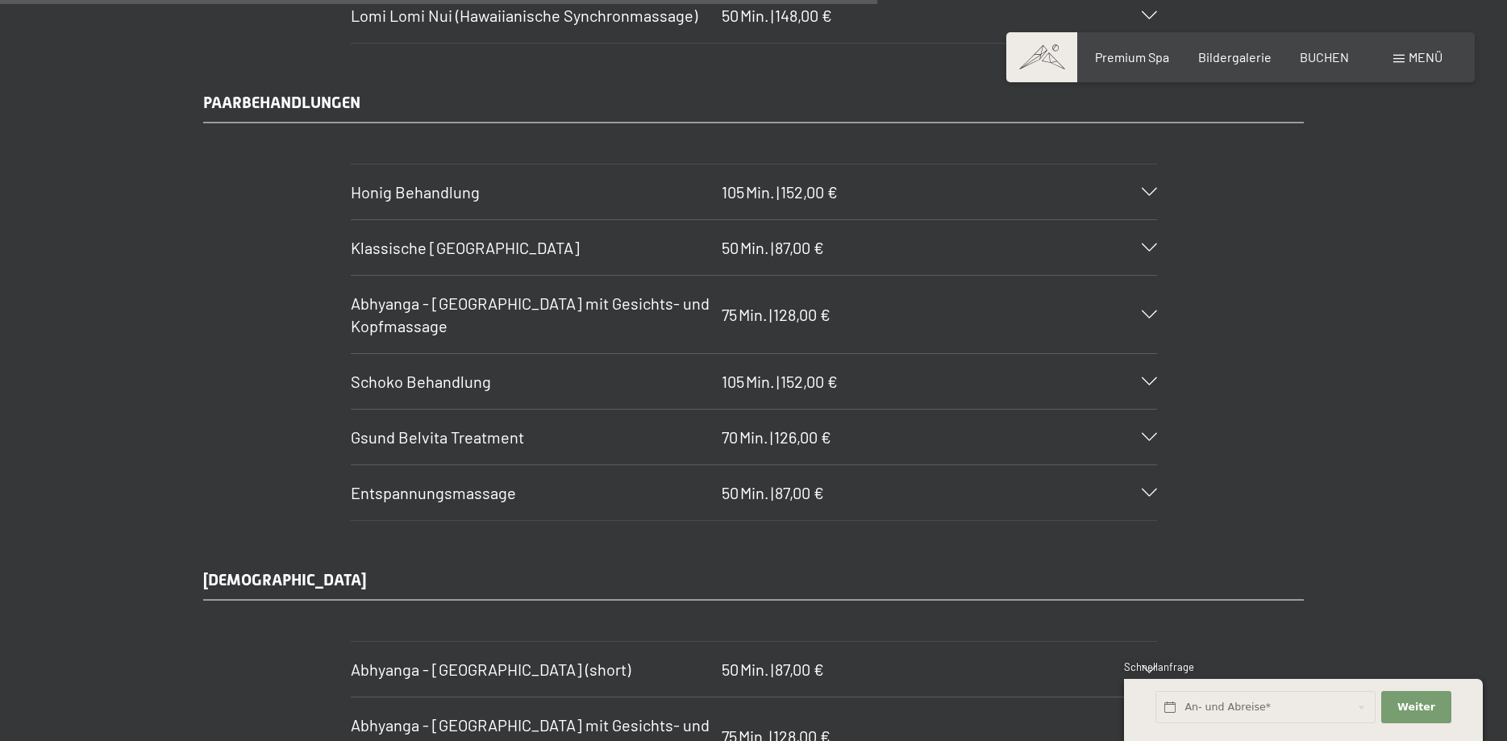
click at [1142, 246] on icon at bounding box center [1149, 247] width 15 height 8
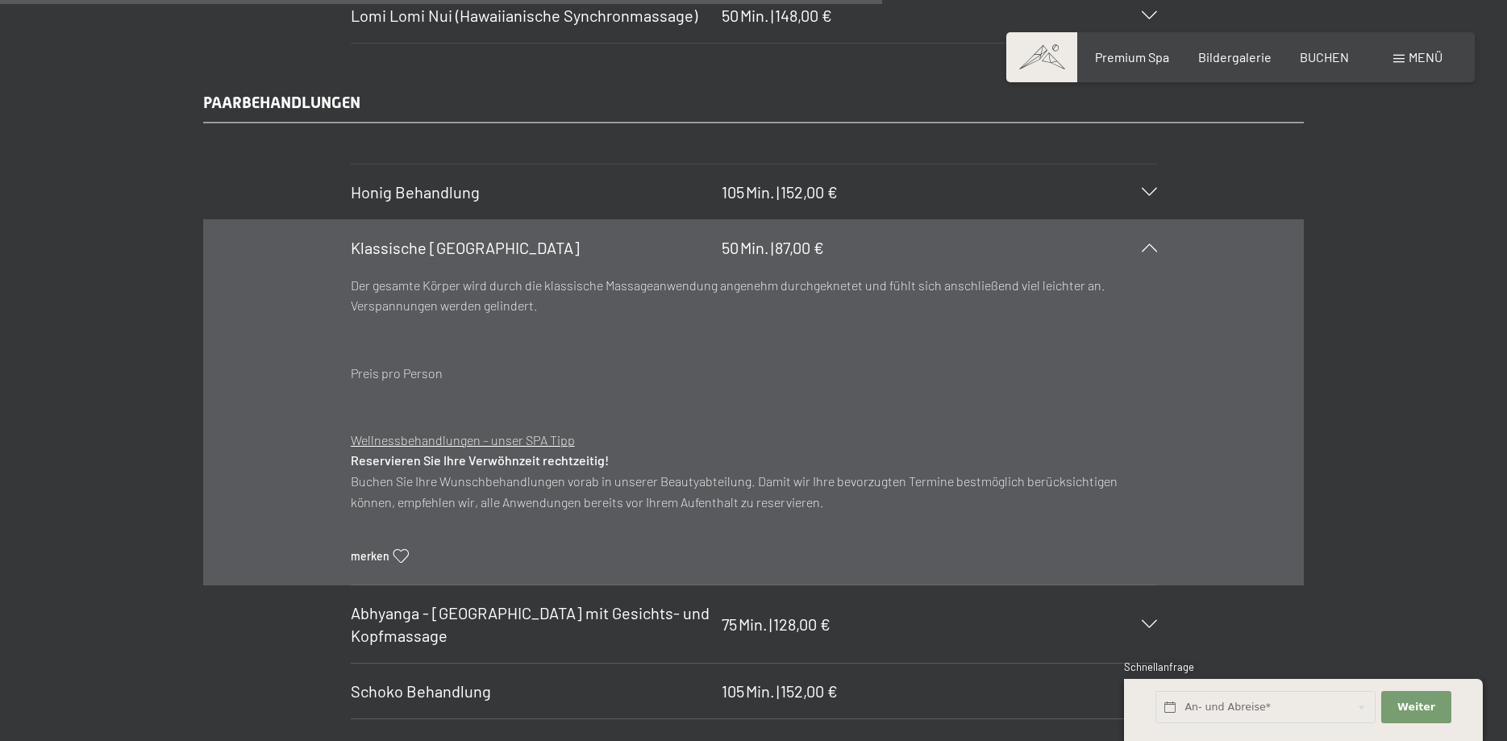
scroll to position [7950, 0]
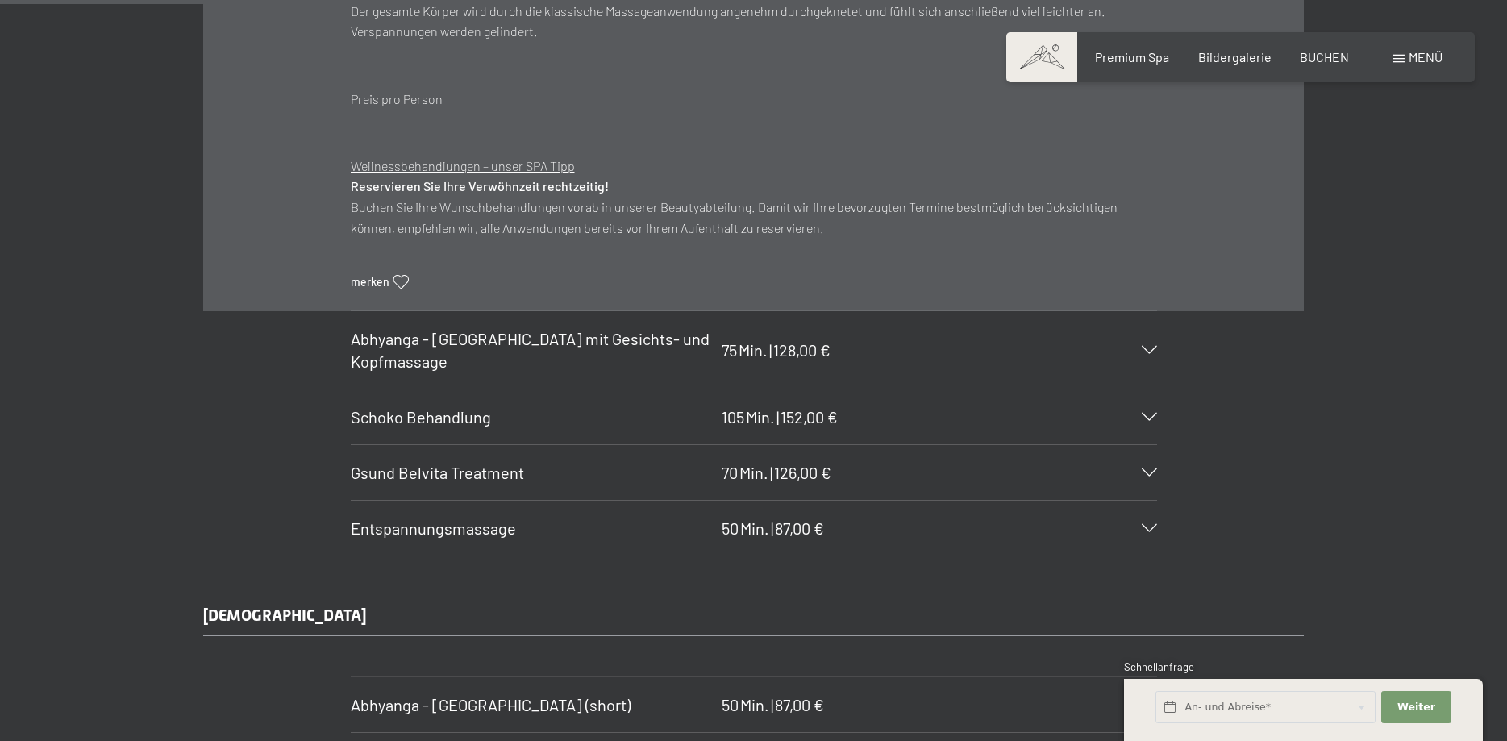
click at [1150, 361] on div "Abhyanga - [GEOGRAPHIC_DATA] mit Gesichts- und Kopfmassage 75 Min. | 128,00 €" at bounding box center [754, 349] width 806 height 77
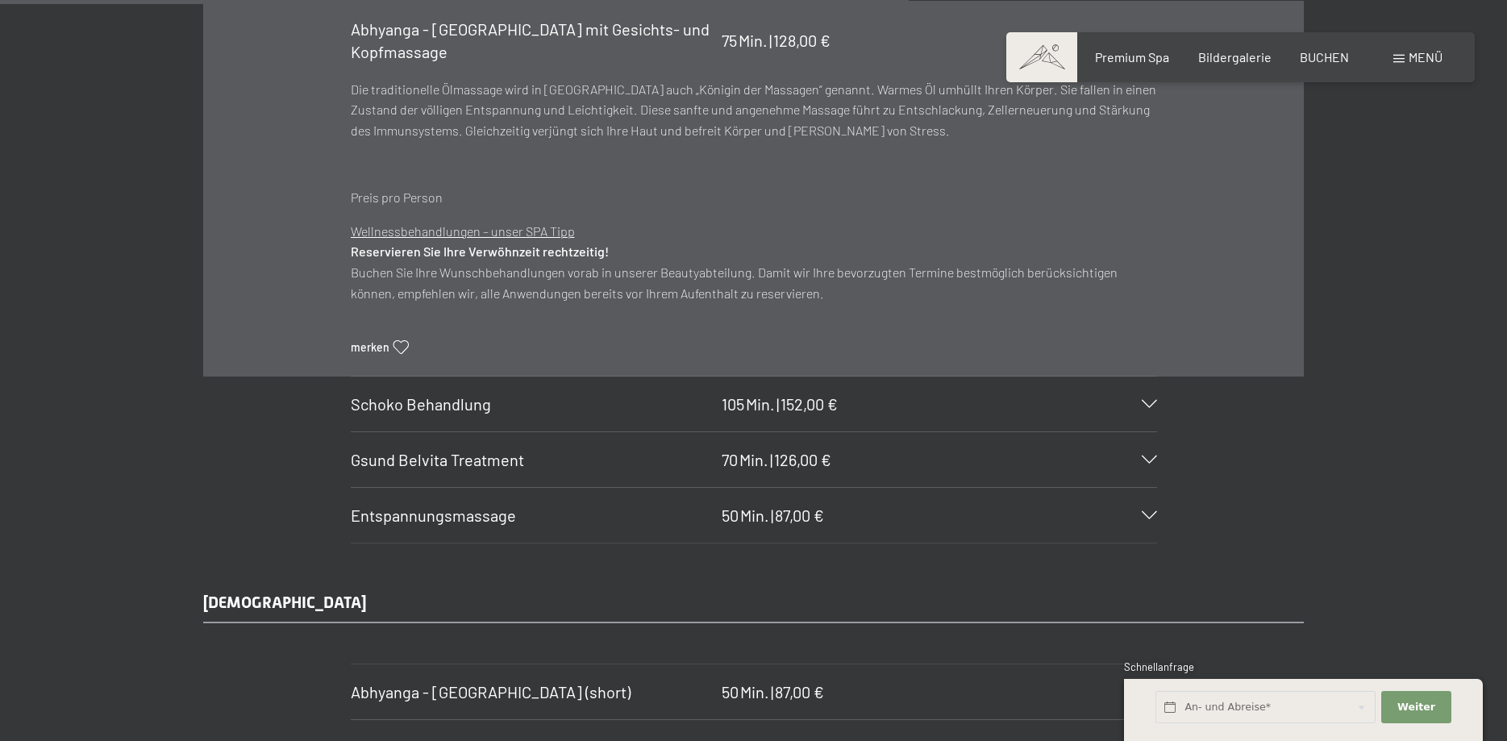
click at [1152, 519] on icon at bounding box center [1149, 515] width 15 height 8
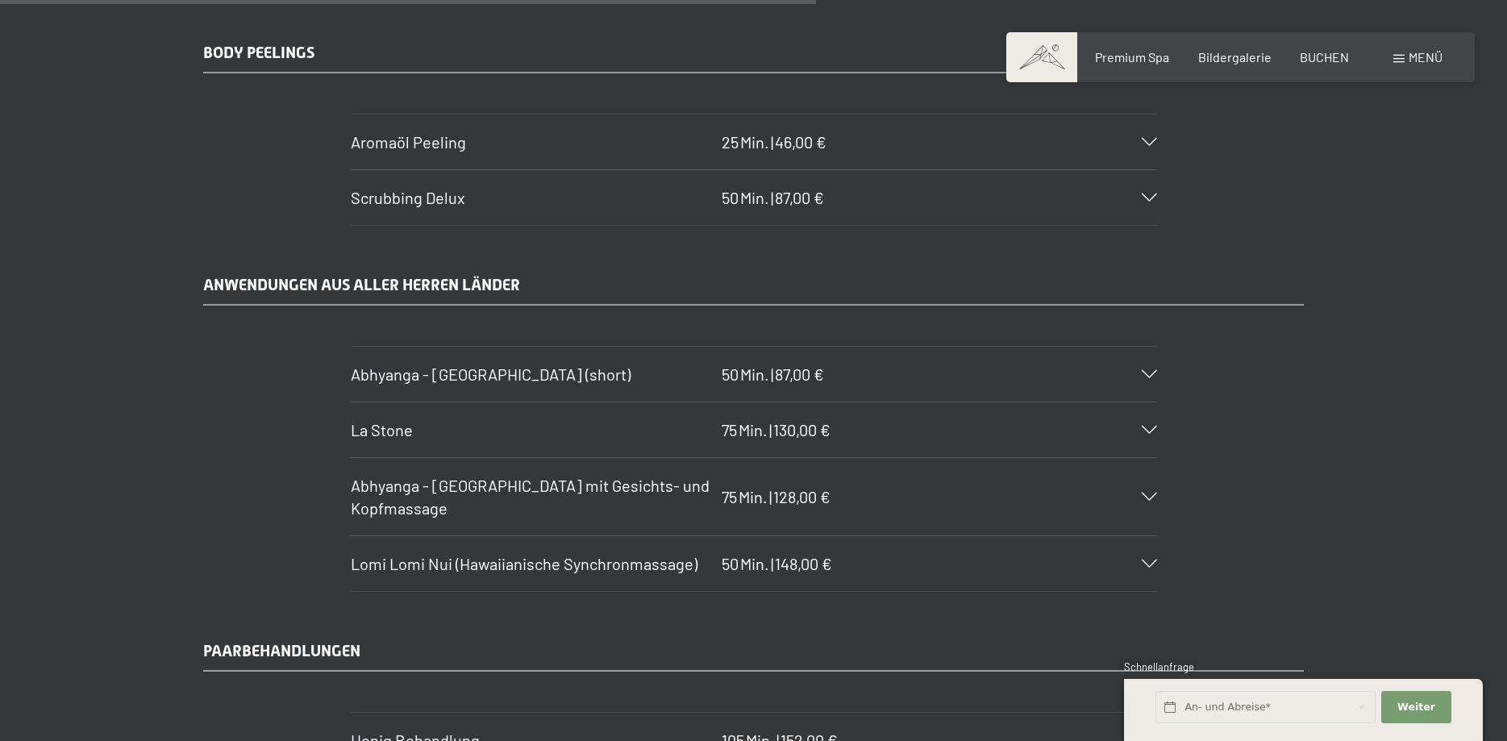
scroll to position [6305, 0]
